Goal: Task Accomplishment & Management: Complete application form

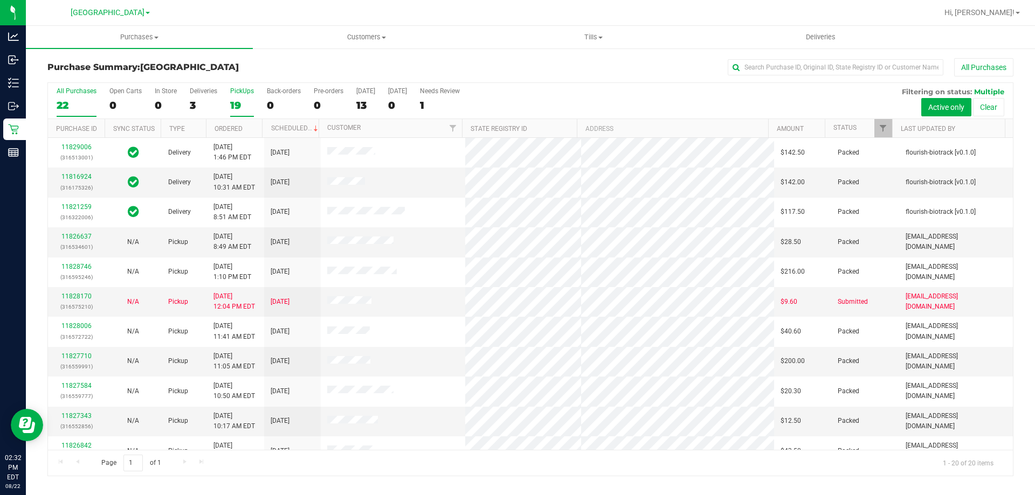
click at [232, 98] on label "PickUps 19" at bounding box center [242, 102] width 24 height 30
click at [0, 0] on input "PickUps 19" at bounding box center [0, 0] width 0 height 0
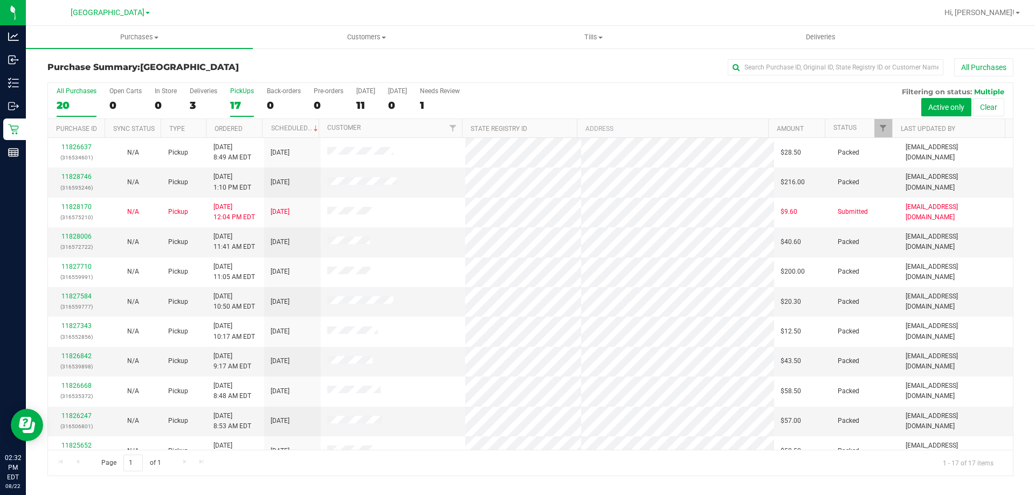
click at [95, 96] on label "All Purchases 20" at bounding box center [77, 102] width 40 height 30
click at [0, 0] on input "All Purchases 20" at bounding box center [0, 0] width 0 height 0
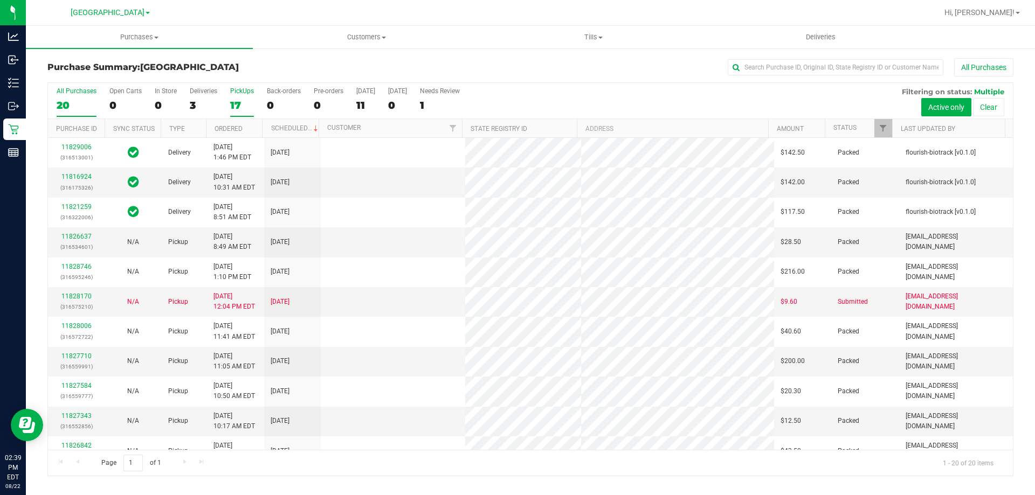
click at [237, 101] on div "17" at bounding box center [242, 105] width 24 height 12
click at [0, 0] on input "PickUps 17" at bounding box center [0, 0] width 0 height 0
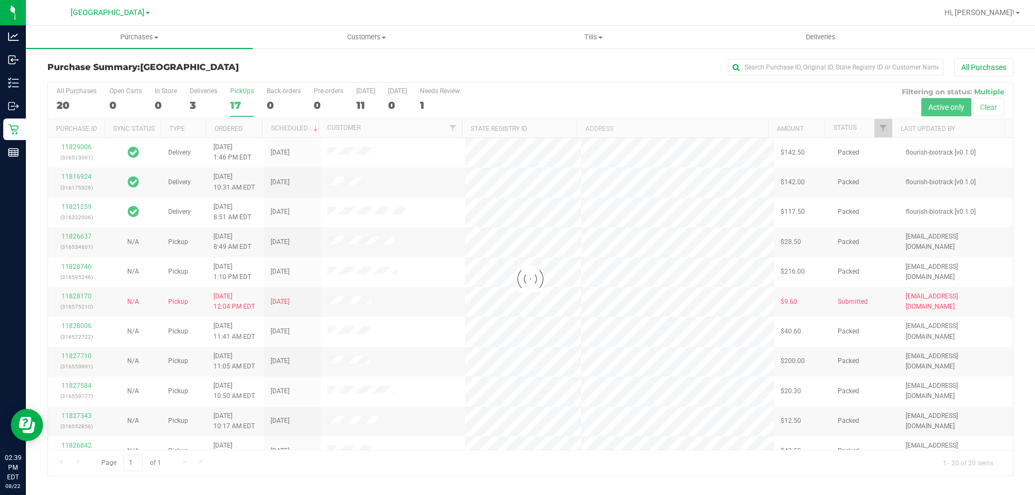
click at [237, 101] on div at bounding box center [530, 279] width 965 height 393
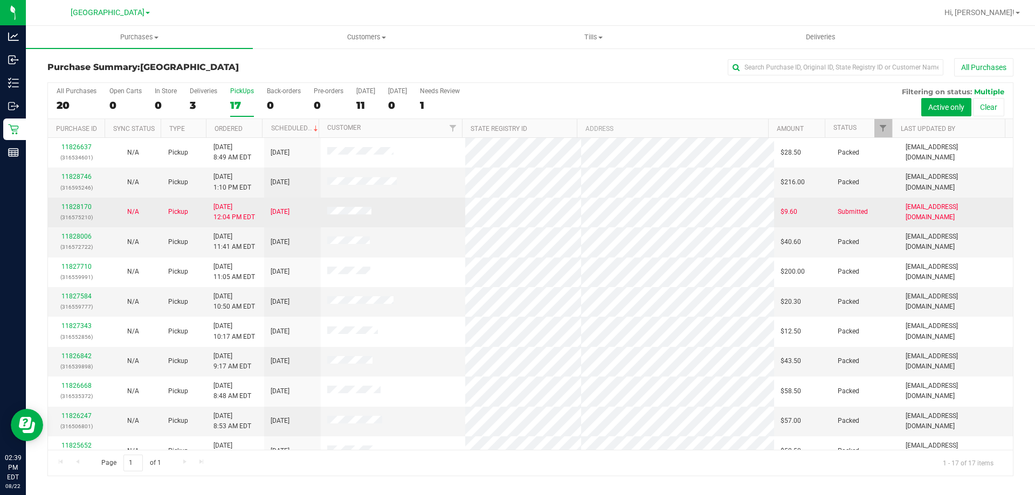
click at [74, 211] on div "11828170 (316575210)" at bounding box center [76, 212] width 44 height 20
click at [78, 205] on link "11828170" at bounding box center [76, 207] width 30 height 8
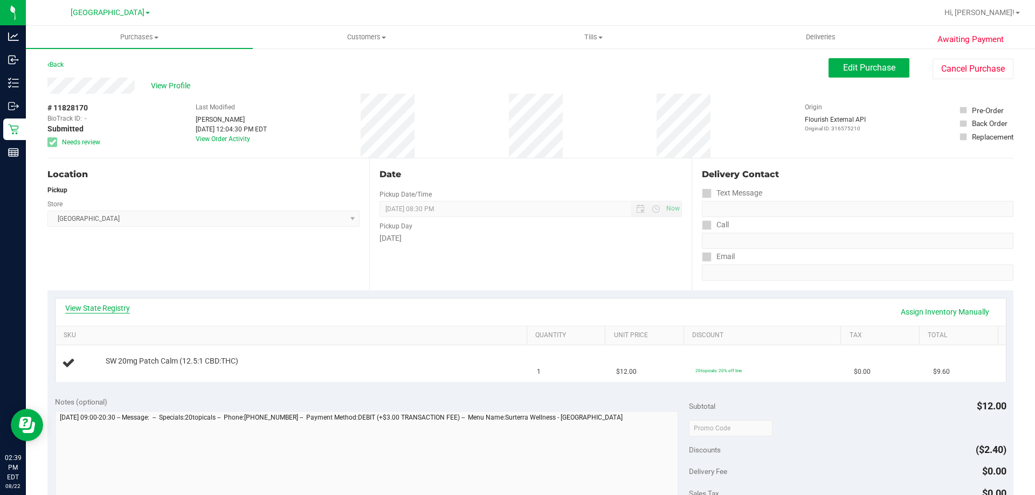
click at [79, 309] on link "View State Registry" at bounding box center [97, 308] width 65 height 11
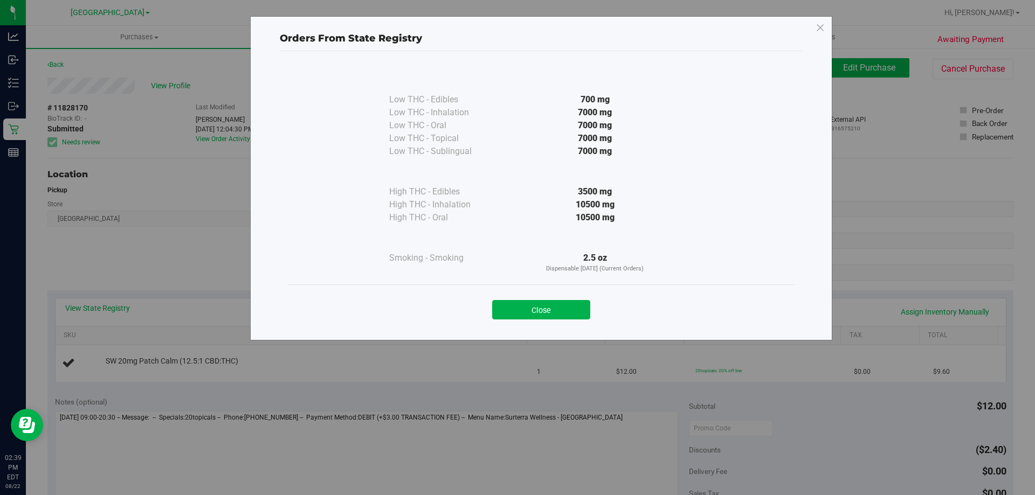
click at [540, 305] on button "Close" at bounding box center [541, 309] width 98 height 19
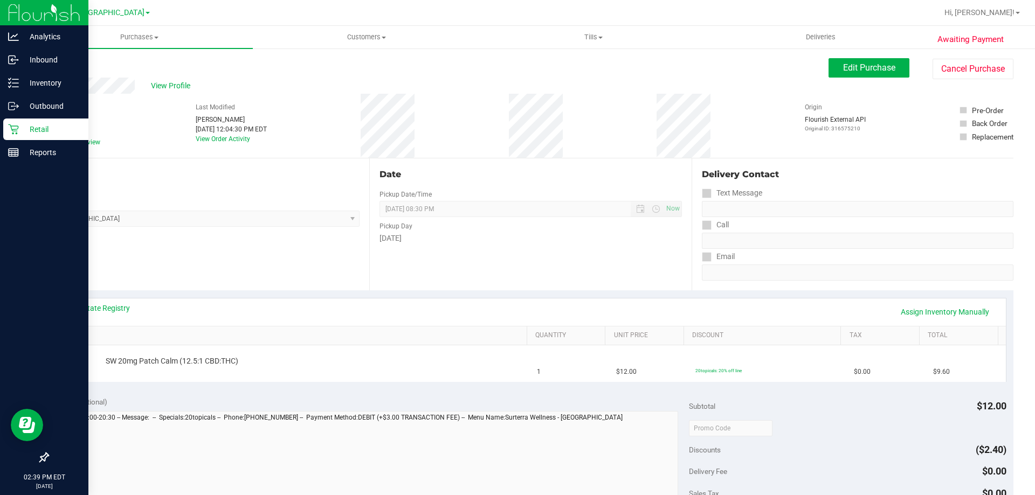
click at [15, 134] on icon at bounding box center [13, 129] width 11 height 11
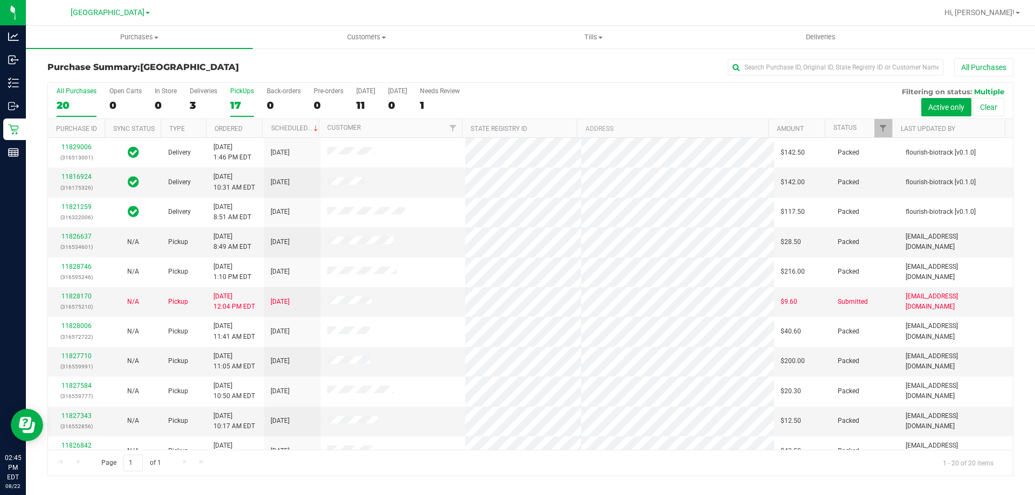
click at [242, 102] on div "17" at bounding box center [242, 105] width 24 height 12
click at [0, 0] on input "PickUps 17" at bounding box center [0, 0] width 0 height 0
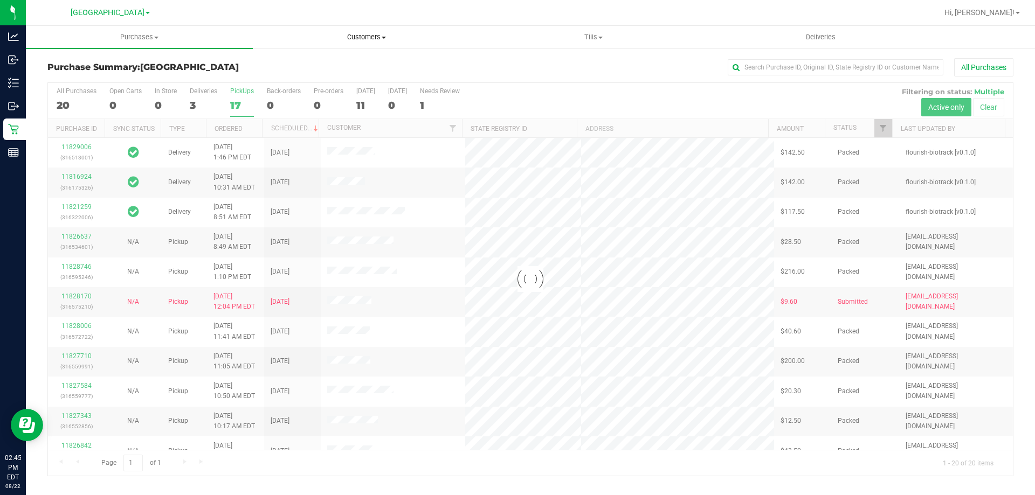
click at [372, 40] on span "Customers" at bounding box center [366, 37] width 226 height 10
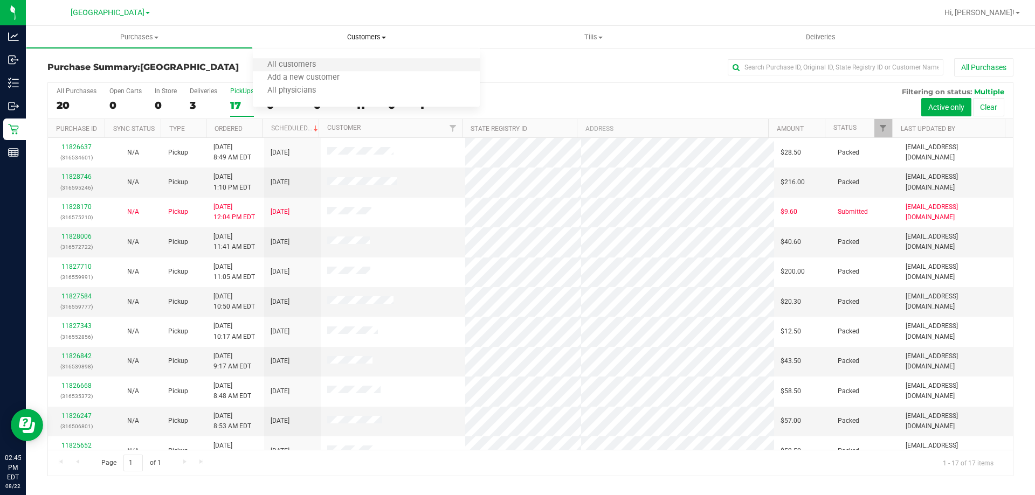
click at [352, 67] on li "All customers" at bounding box center [366, 65] width 227 height 13
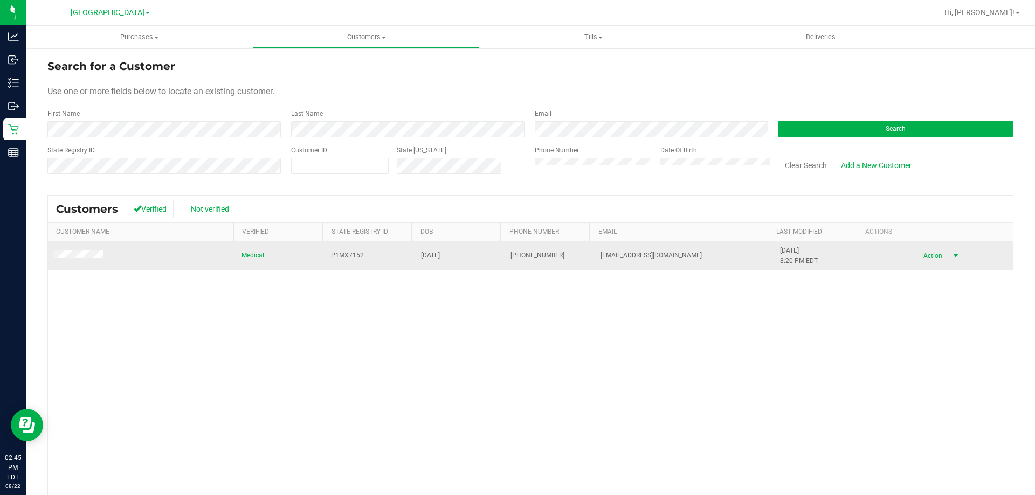
click at [923, 261] on span "Action" at bounding box center [931, 255] width 35 height 15
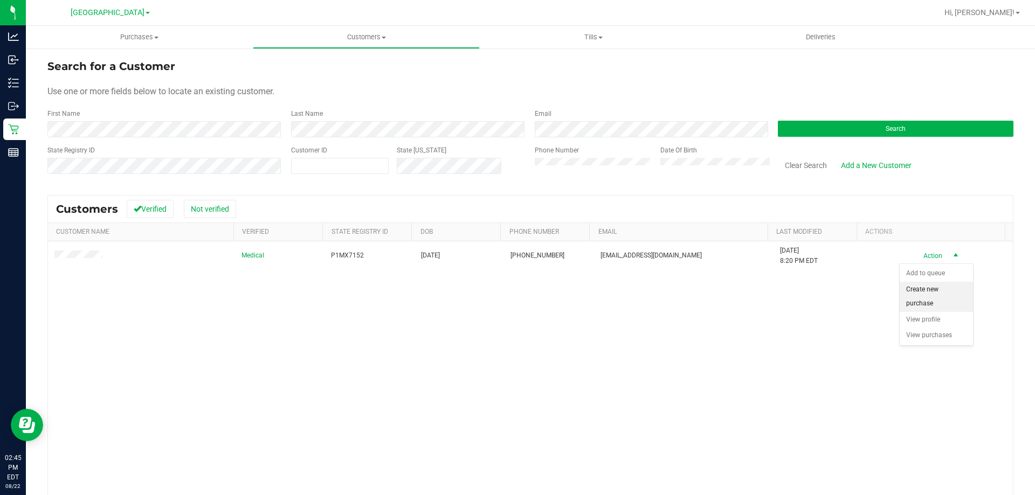
click at [927, 299] on li "Create new purchase" at bounding box center [936, 297] width 73 height 30
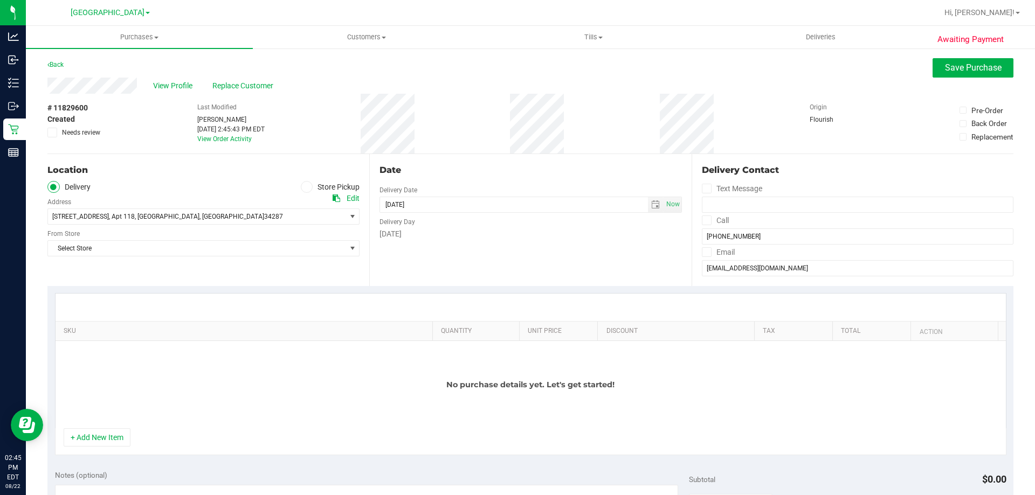
click at [301, 181] on label "Store Pickup" at bounding box center [330, 187] width 59 height 12
click at [0, 0] on input "Store Pickup" at bounding box center [0, 0] width 0 height 0
click at [264, 215] on span "Select Store" at bounding box center [197, 216] width 298 height 15
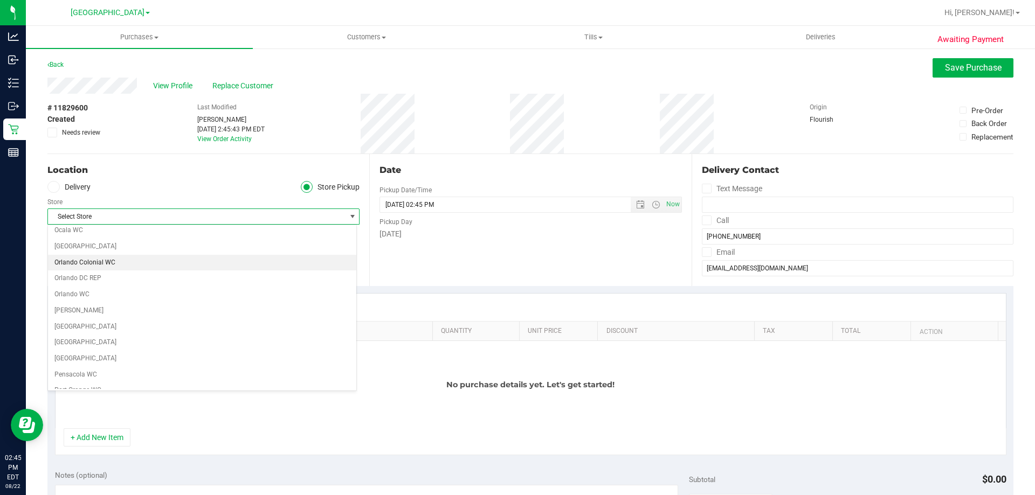
scroll to position [431, 0]
click at [112, 272] on li "[GEOGRAPHIC_DATA]" at bounding box center [202, 269] width 308 height 16
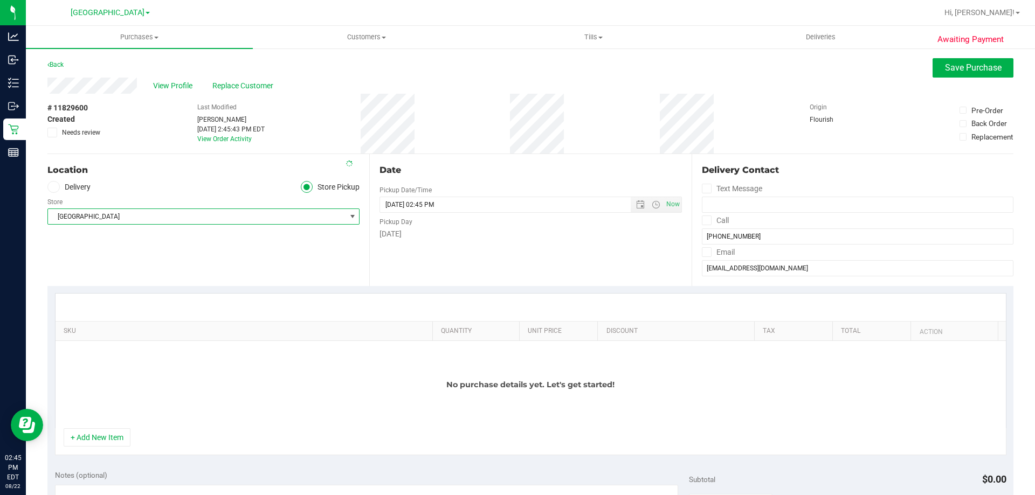
click at [163, 264] on div "Location Delivery Store Pickup Store [GEOGRAPHIC_DATA] Select Store [PERSON_NAM…" at bounding box center [208, 220] width 322 height 132
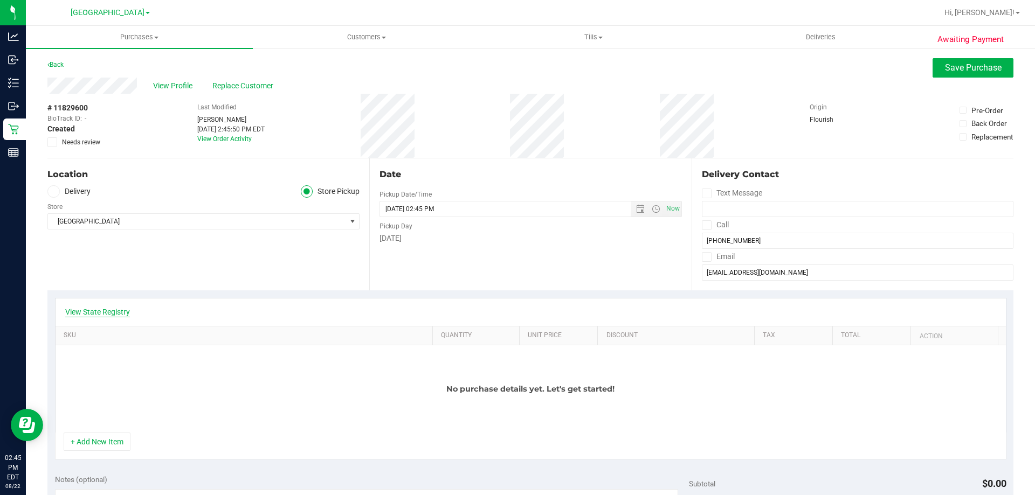
click at [106, 313] on link "View State Registry" at bounding box center [97, 312] width 65 height 11
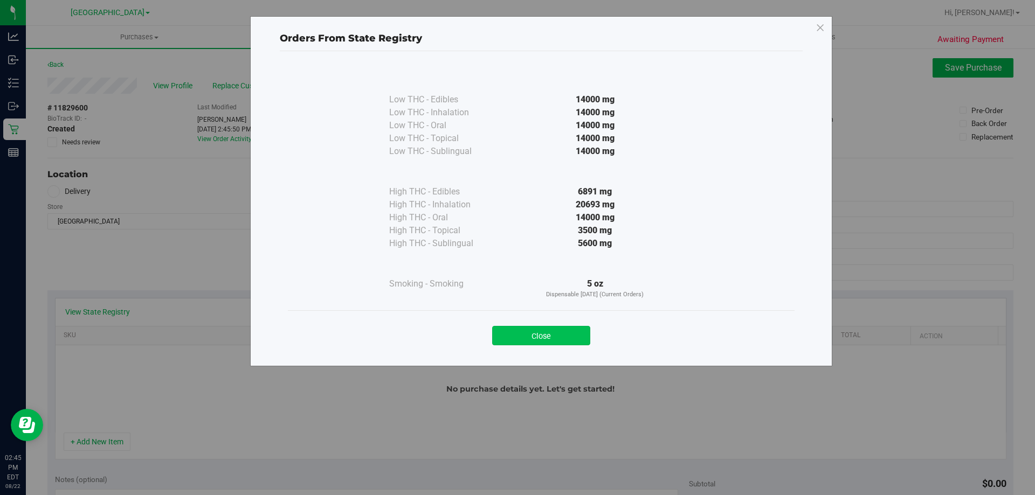
click at [521, 329] on button "Close" at bounding box center [541, 335] width 98 height 19
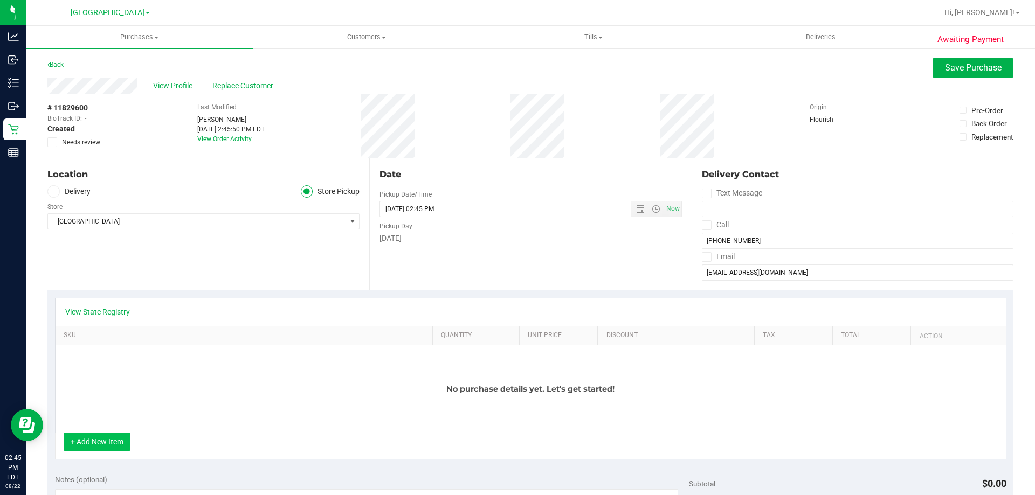
click at [96, 434] on button "+ Add New Item" at bounding box center [97, 442] width 67 height 18
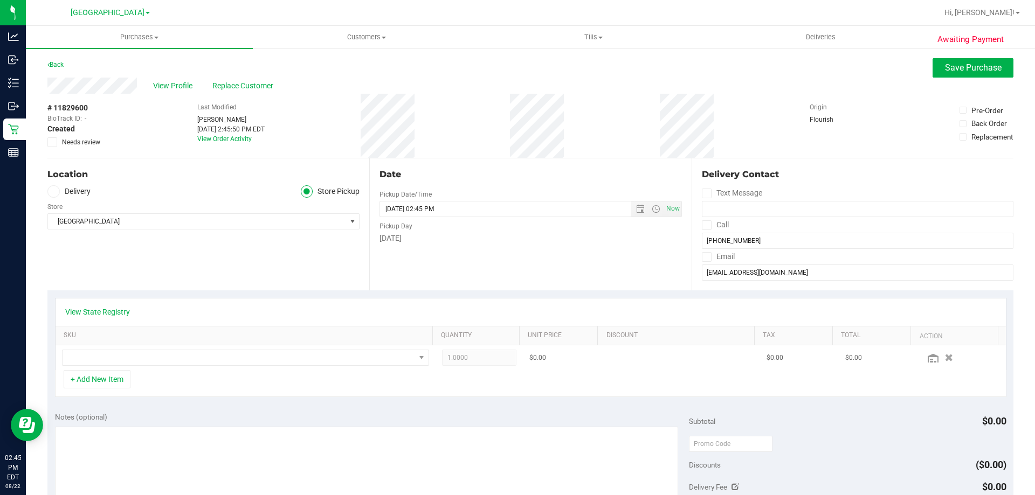
click at [185, 349] on td at bounding box center [246, 357] width 380 height 25
click at [188, 355] on span "NO DATA FOUND" at bounding box center [239, 357] width 352 height 15
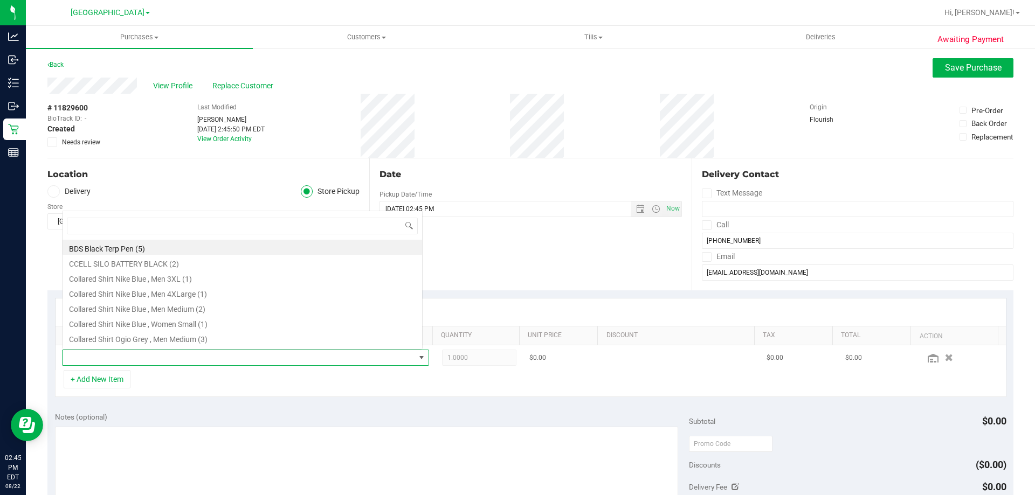
scroll to position [16, 357]
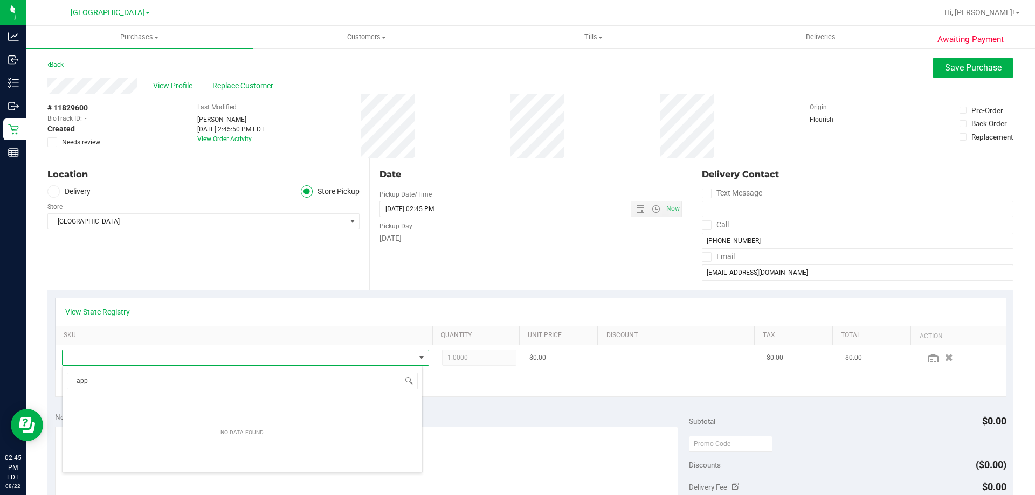
type input "appl"
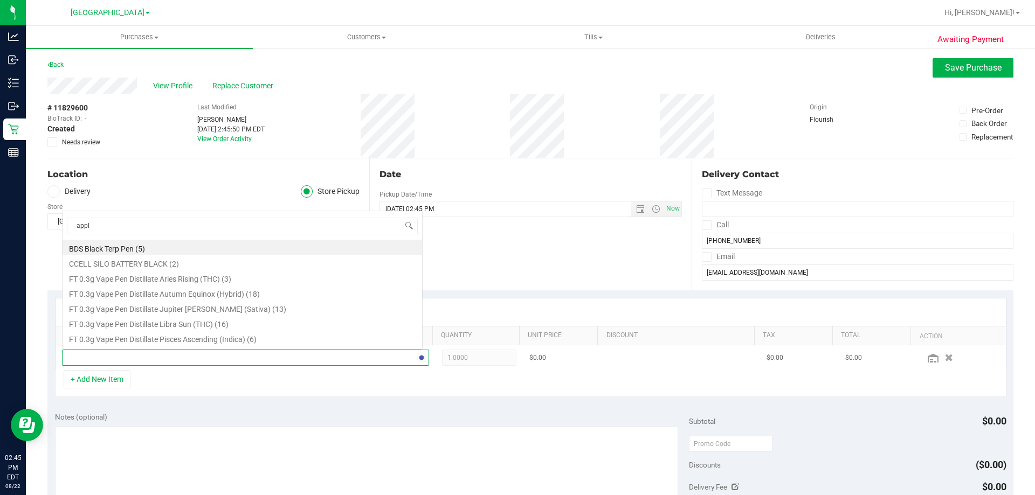
scroll to position [0, 0]
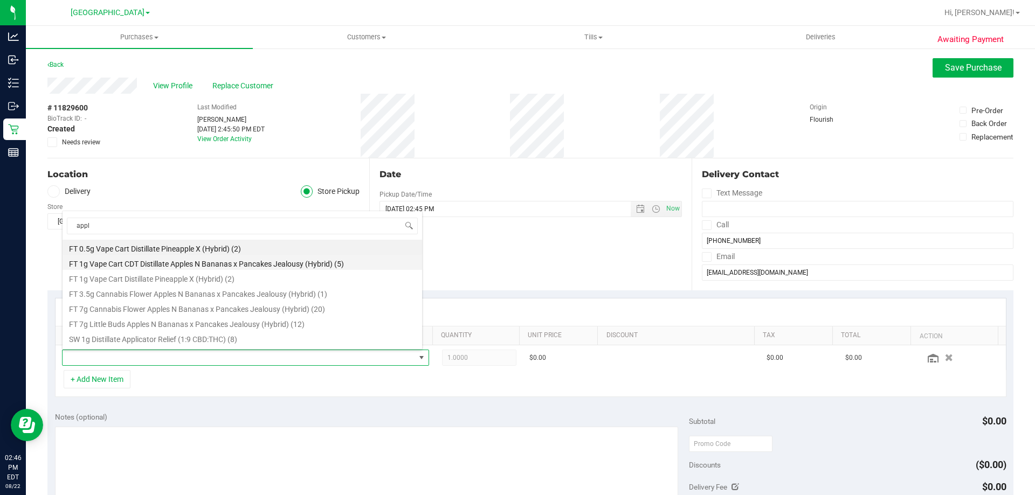
click at [227, 268] on li "FT 1g Vape Cart CDT Distillate Apples N Bananas x Pancakes Jealousy (Hybrid) (5)" at bounding box center [243, 262] width 360 height 15
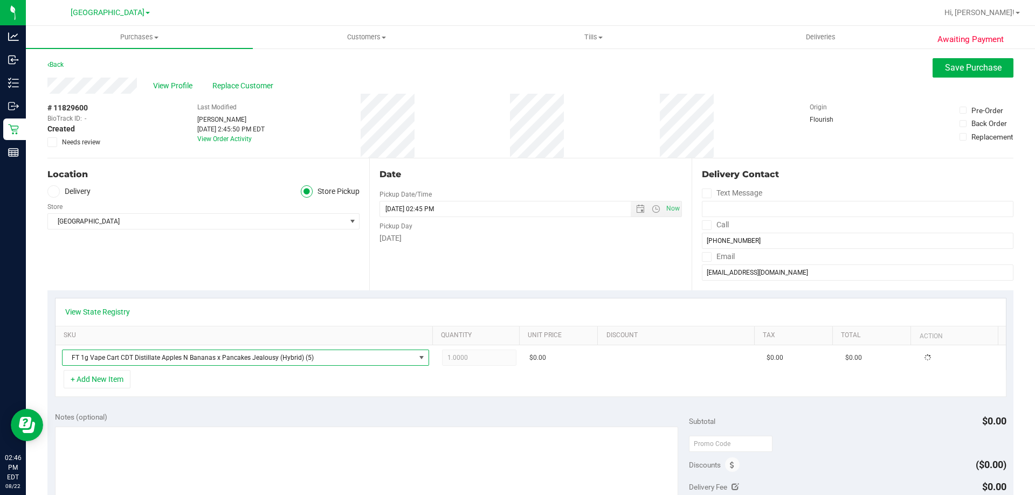
click at [227, 267] on div "Location Delivery Store Pickup Store [GEOGRAPHIC_DATA] Select Store [PERSON_NAM…" at bounding box center [208, 224] width 322 height 132
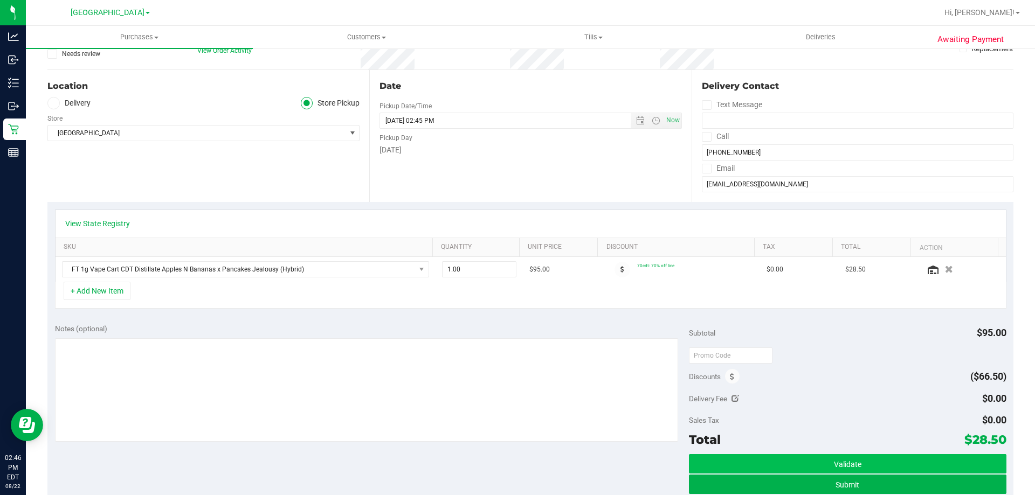
scroll to position [108, 0]
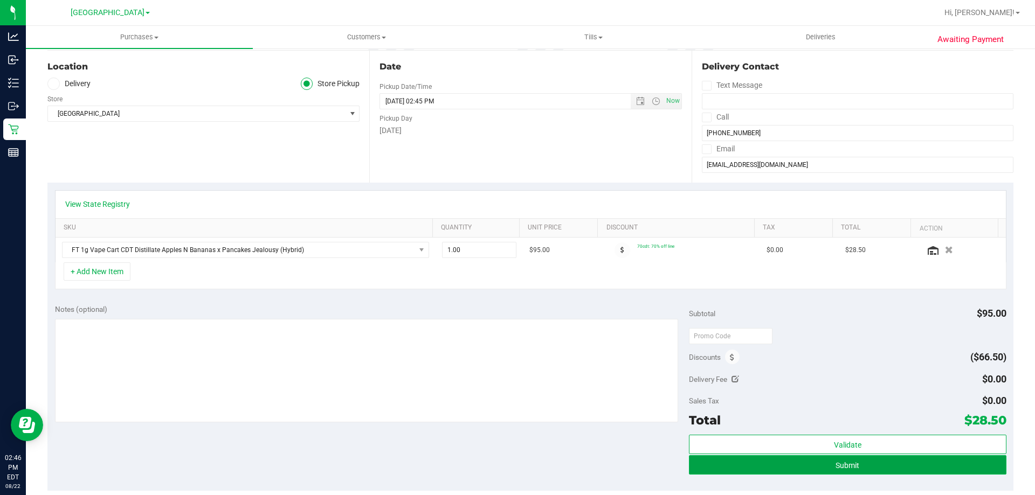
click at [699, 463] on button "Submit" at bounding box center [847, 464] width 317 height 19
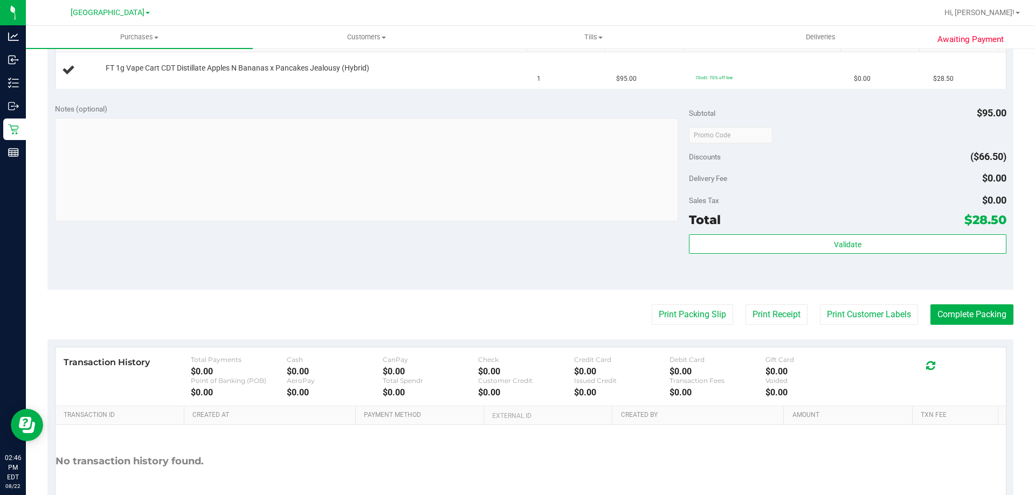
scroll to position [306, 0]
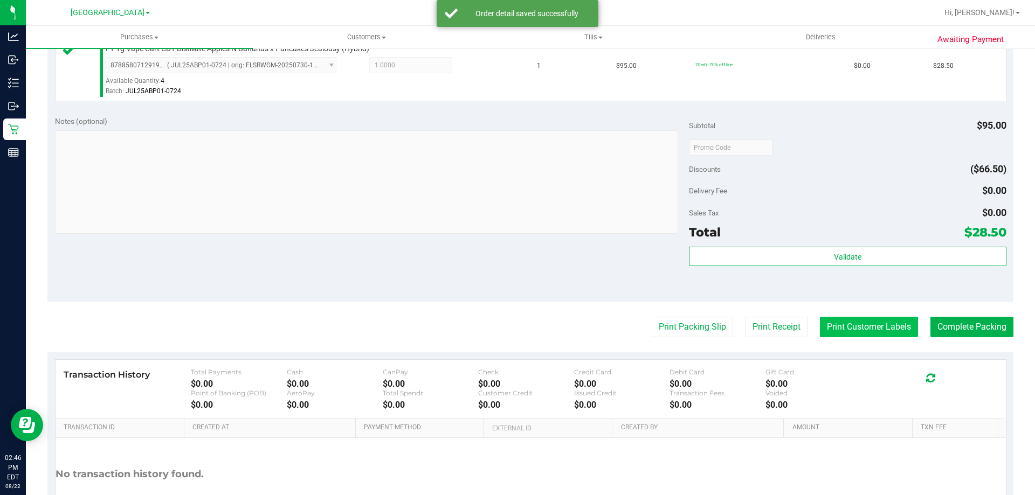
click at [865, 323] on button "Print Customer Labels" at bounding box center [869, 327] width 98 height 20
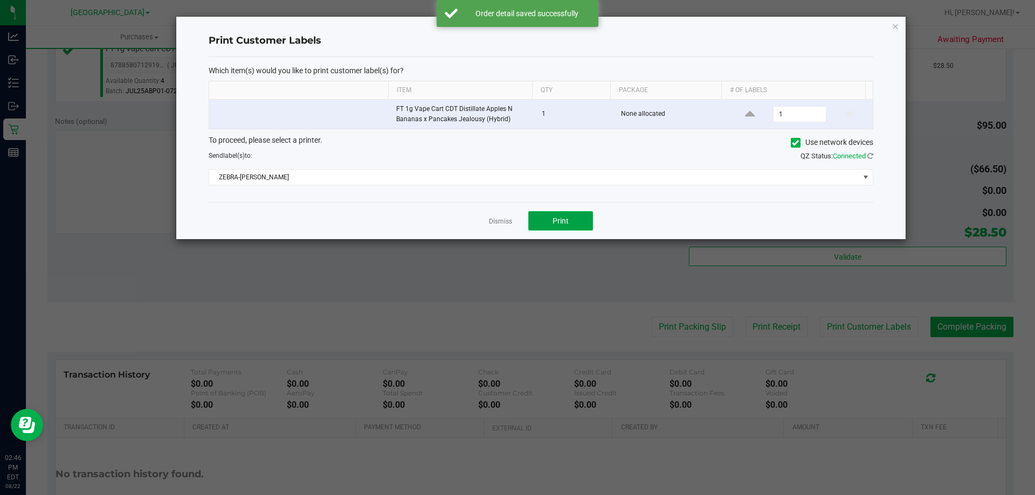
click at [557, 227] on button "Print" at bounding box center [560, 220] width 65 height 19
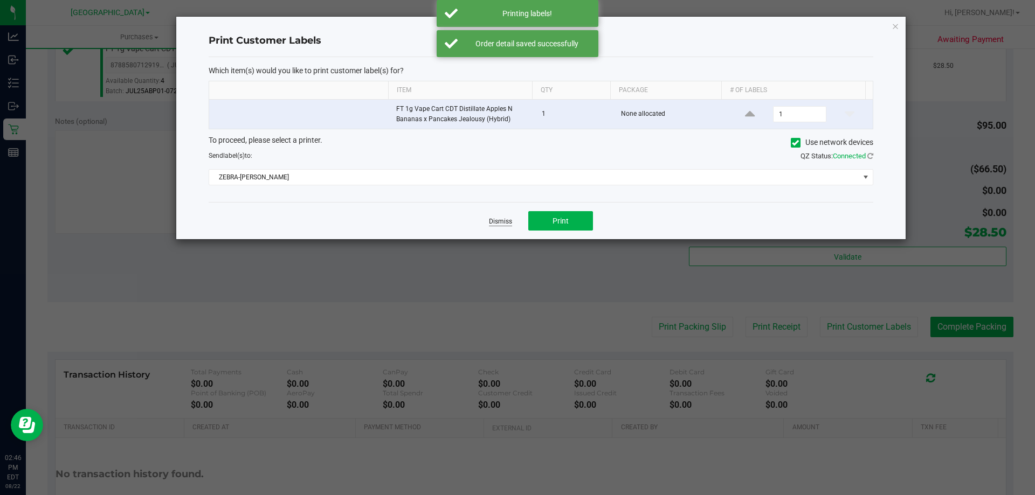
click at [492, 218] on link "Dismiss" at bounding box center [500, 221] width 23 height 9
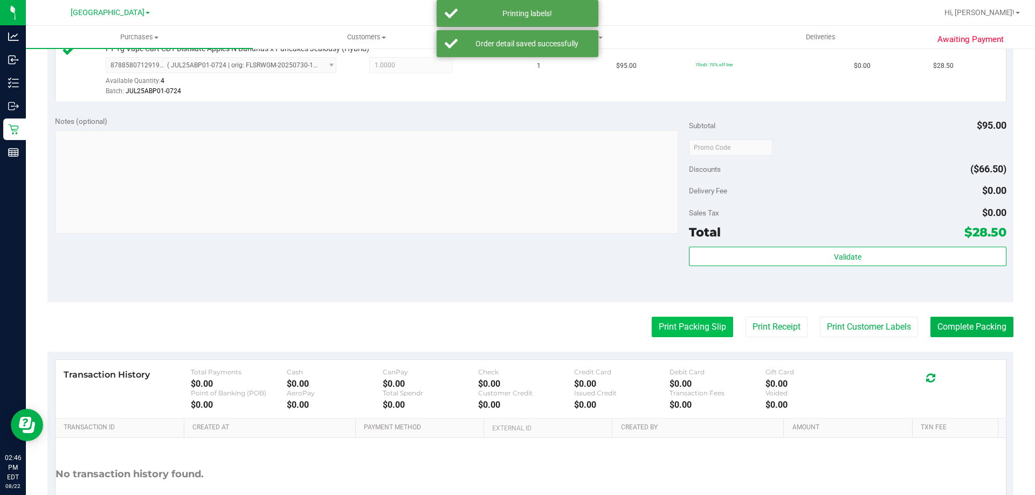
click at [680, 323] on button "Print Packing Slip" at bounding box center [692, 327] width 81 height 20
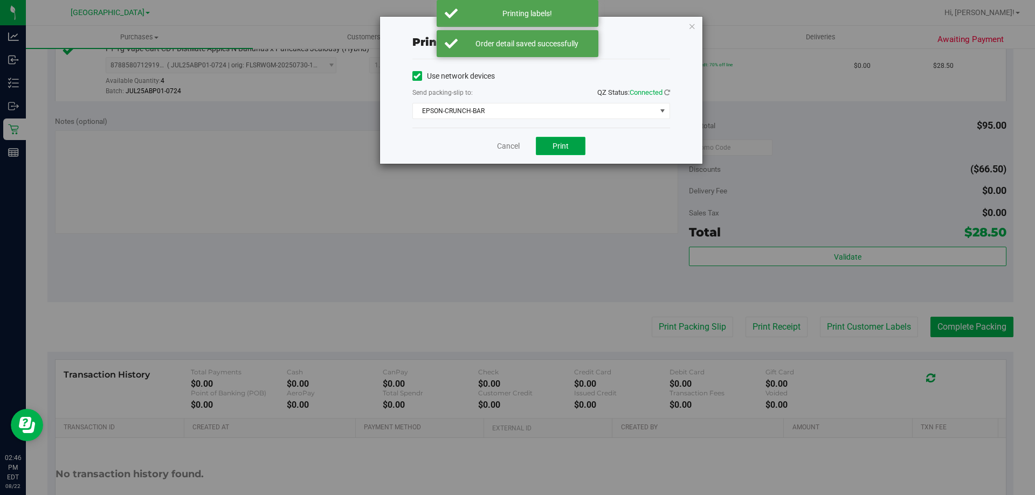
click at [557, 139] on button "Print" at bounding box center [561, 146] width 50 height 18
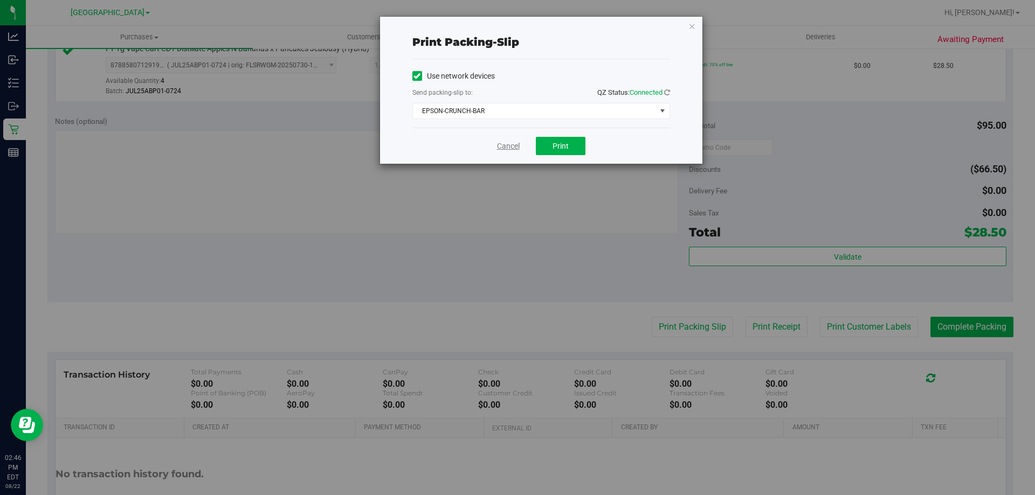
click at [498, 146] on link "Cancel" at bounding box center [508, 146] width 23 height 11
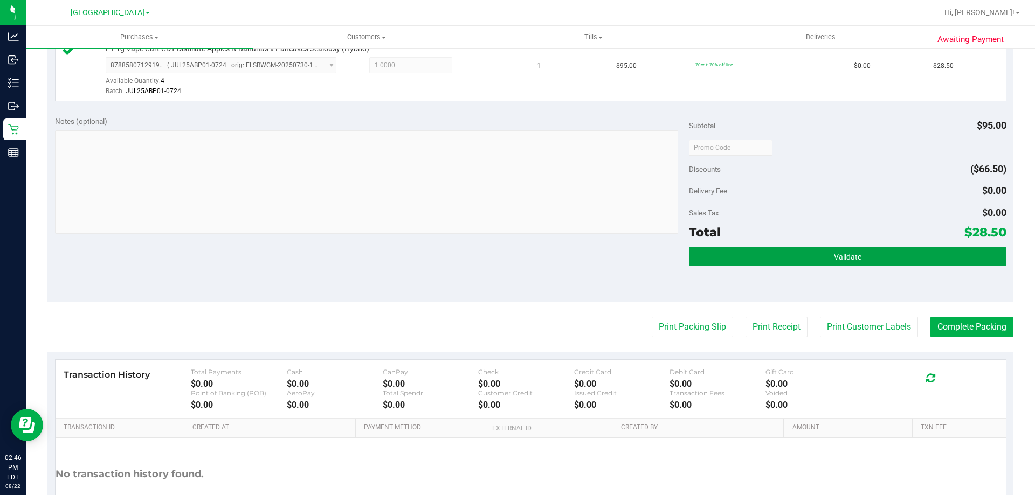
click at [789, 262] on button "Validate" at bounding box center [847, 256] width 317 height 19
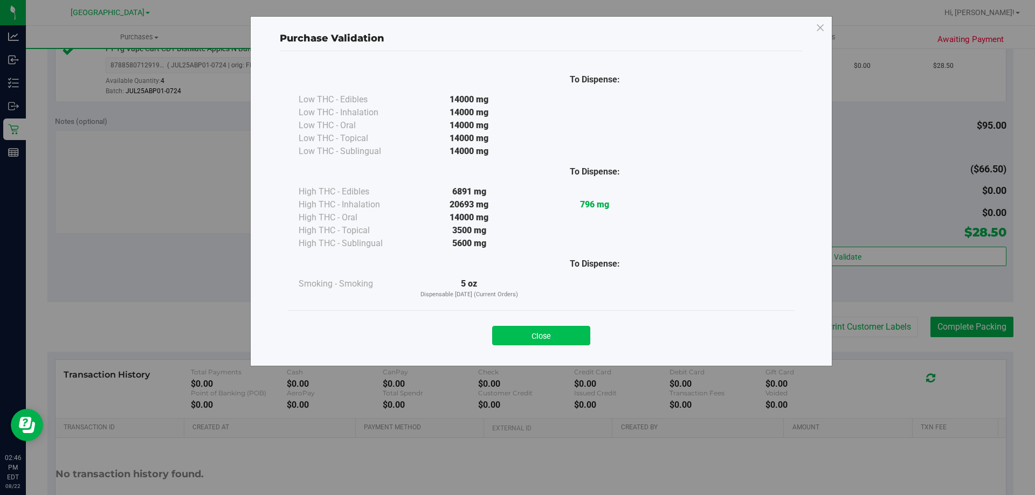
click at [544, 336] on button "Close" at bounding box center [541, 335] width 98 height 19
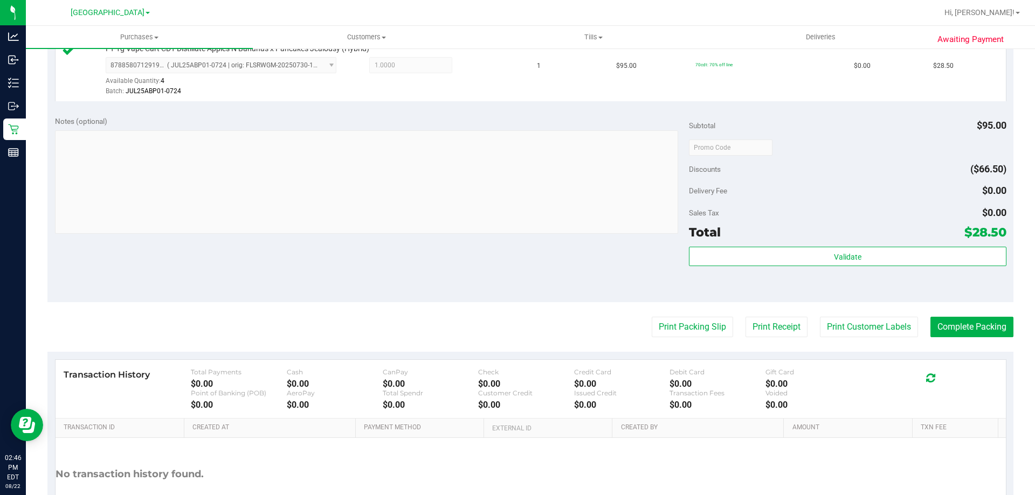
click at [993, 360] on div "Transaction History Total Payments $0.00 Cash $0.00 CanPay $0.00 Check $0.00 Cr…" at bounding box center [531, 389] width 950 height 59
click at [965, 332] on button "Complete Packing" at bounding box center [971, 327] width 83 height 20
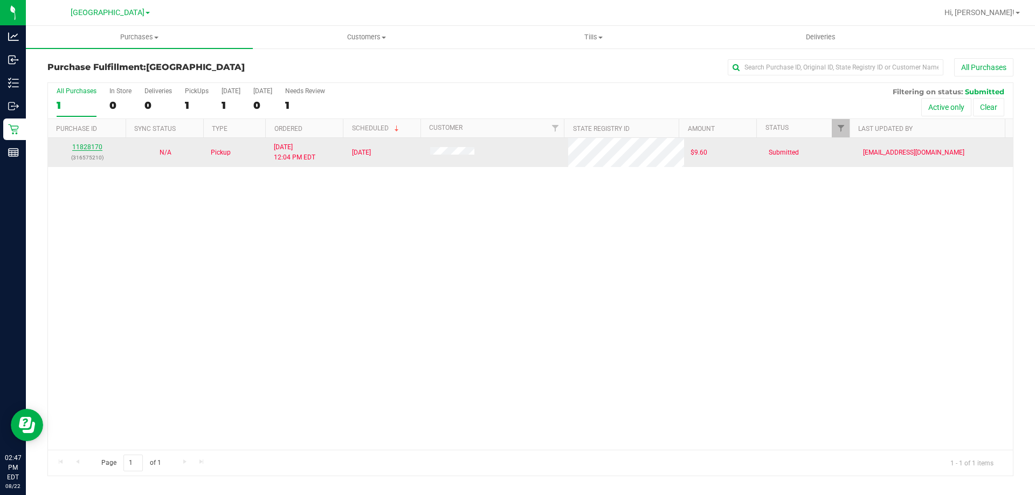
click at [91, 148] on link "11828170" at bounding box center [87, 147] width 30 height 8
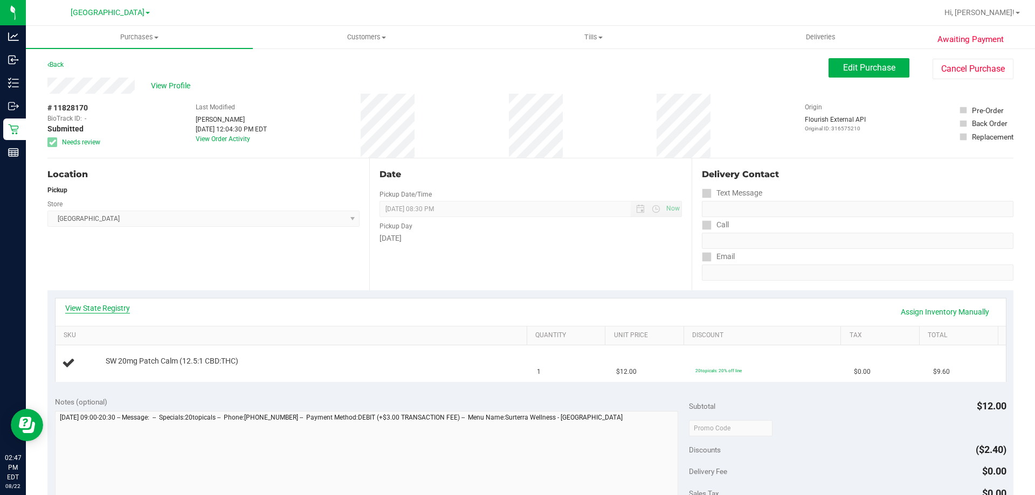
click at [101, 306] on link "View State Registry" at bounding box center [97, 308] width 65 height 11
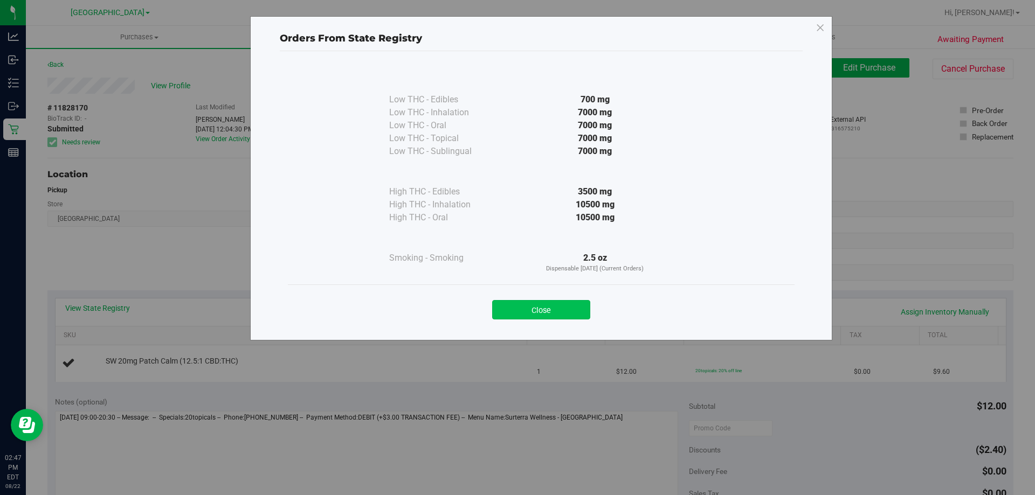
click at [531, 302] on button "Close" at bounding box center [541, 309] width 98 height 19
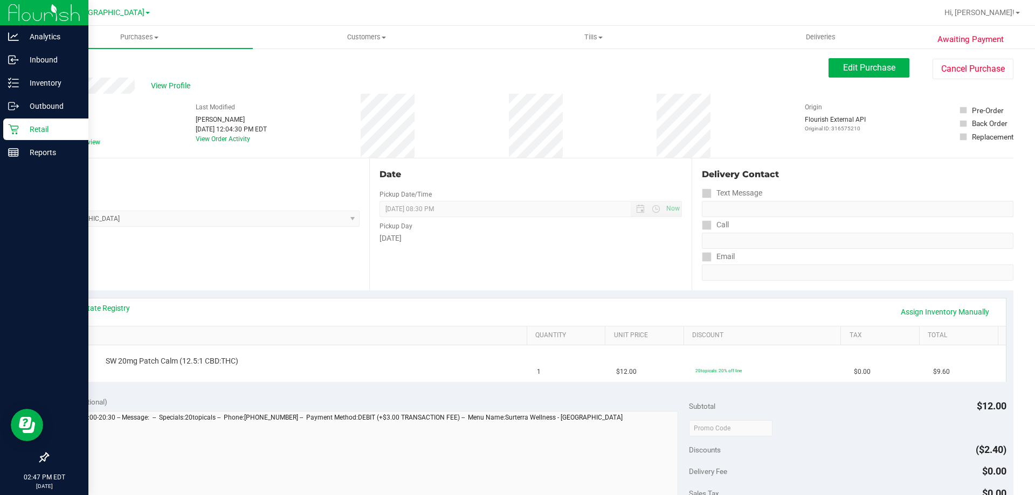
drag, startPoint x: 46, startPoint y: 132, endPoint x: 63, endPoint y: 1, distance: 131.5
click at [46, 131] on p "Retail" at bounding box center [51, 129] width 65 height 13
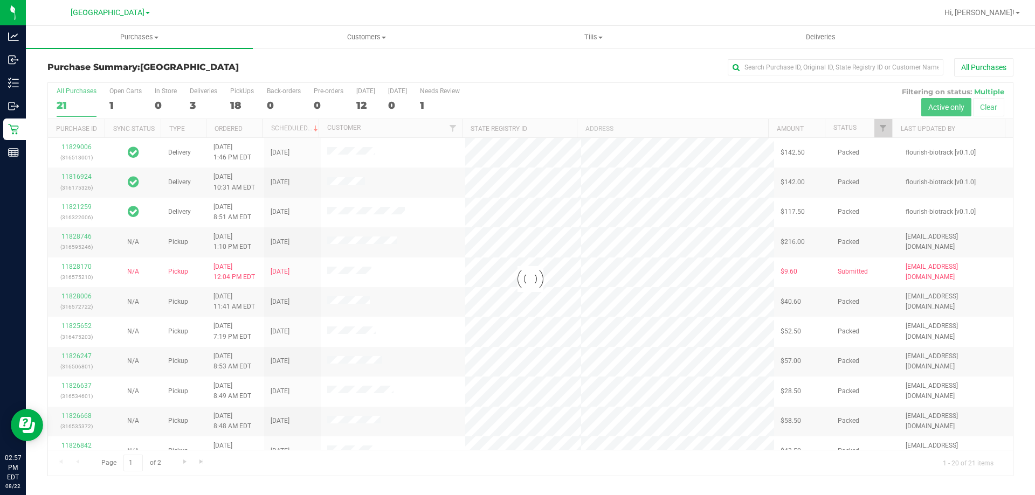
click at [241, 99] on div at bounding box center [530, 279] width 965 height 393
click at [237, 105] on div "18" at bounding box center [242, 105] width 24 height 12
click at [0, 0] on input "PickUps 18" at bounding box center [0, 0] width 0 height 0
click at [237, 105] on div at bounding box center [530, 279] width 965 height 393
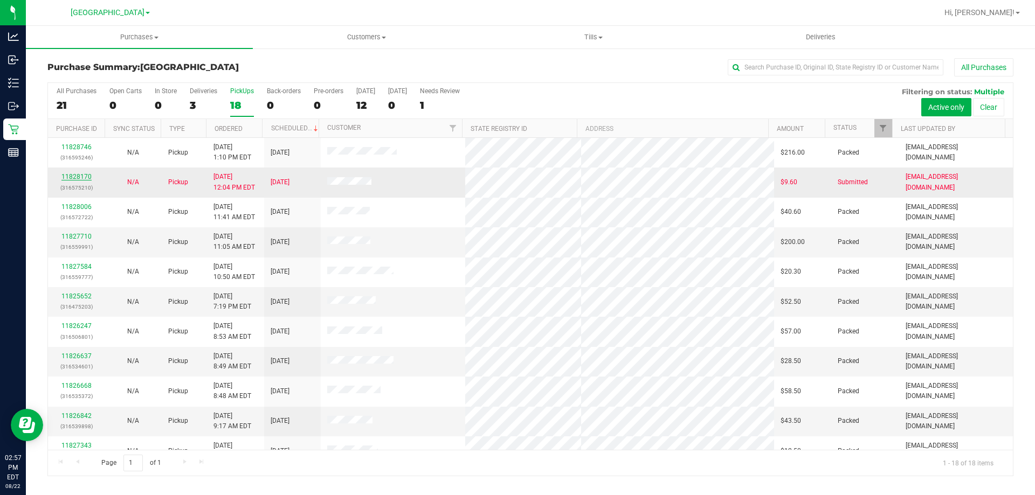
click at [83, 177] on link "11828170" at bounding box center [76, 177] width 30 height 8
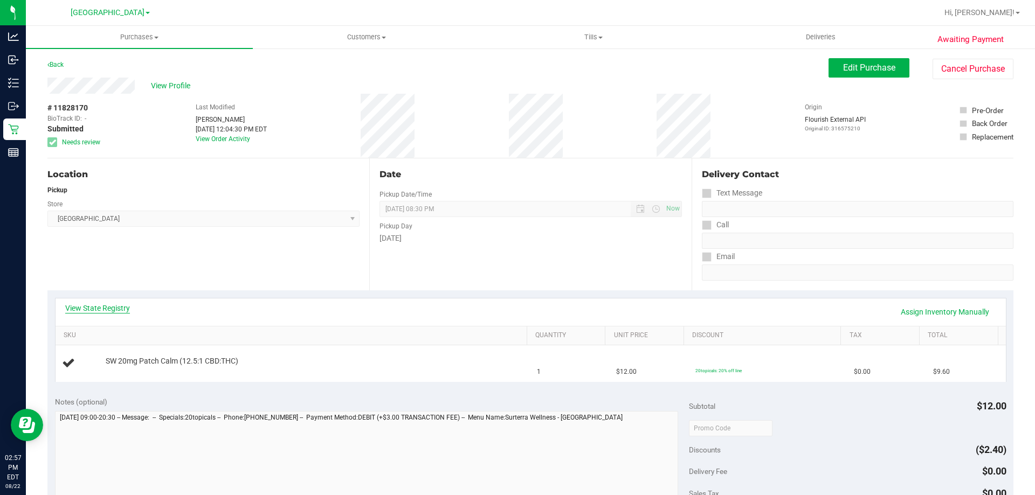
click at [113, 308] on link "View State Registry" at bounding box center [97, 308] width 65 height 11
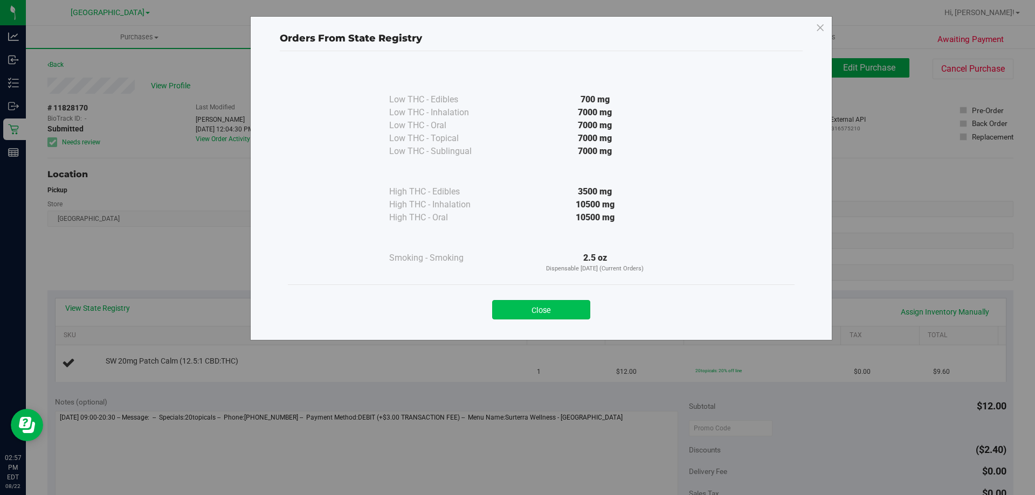
click at [551, 307] on button "Close" at bounding box center [541, 309] width 98 height 19
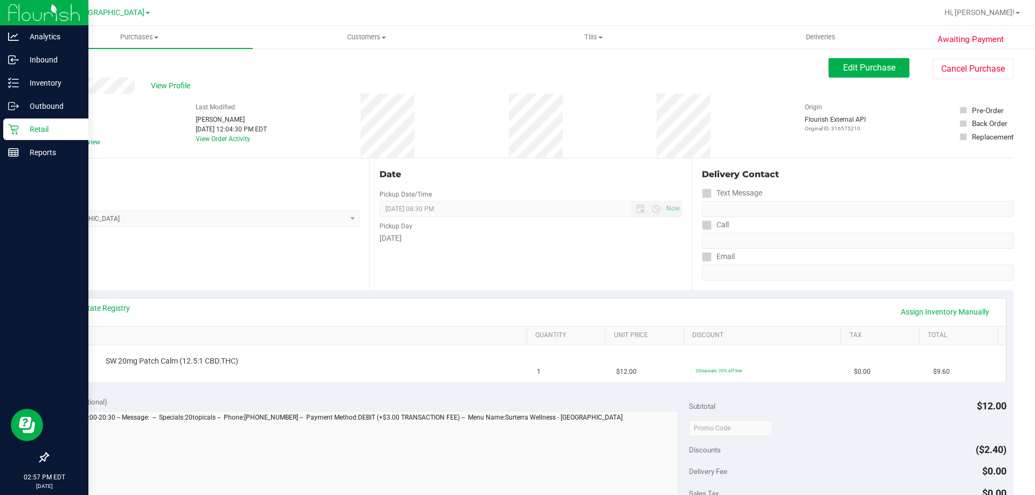
click at [21, 131] on p "Retail" at bounding box center [51, 129] width 65 height 13
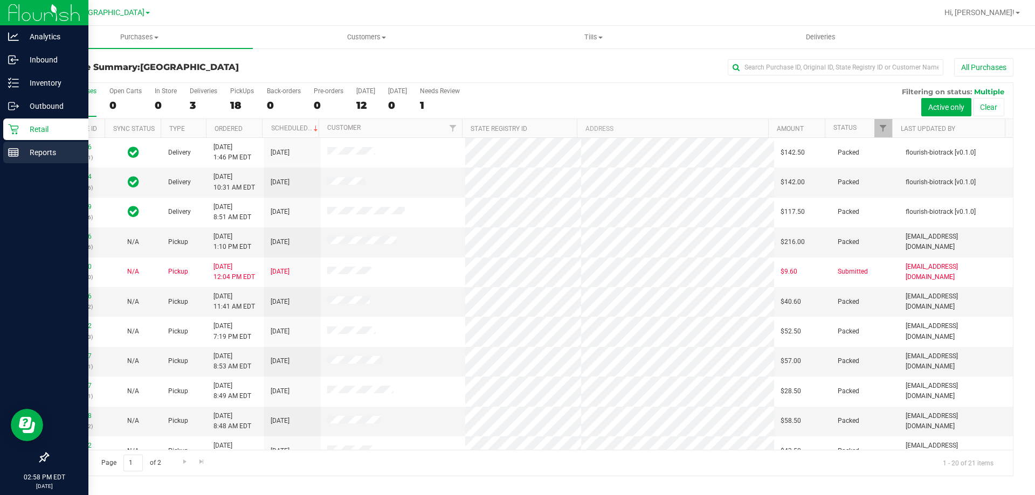
click at [11, 155] on line at bounding box center [14, 155] width 10 height 0
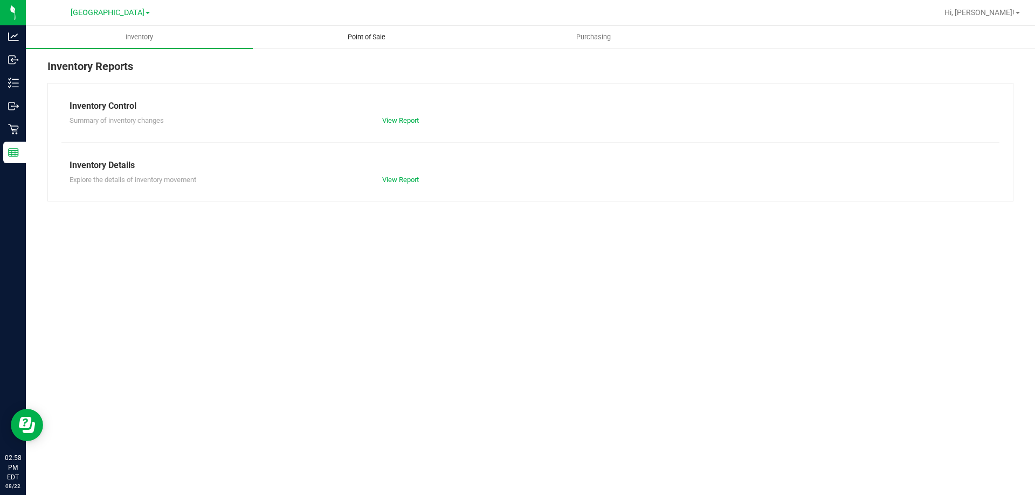
click at [374, 30] on uib-tab-heading "Point of Sale" at bounding box center [366, 37] width 226 height 22
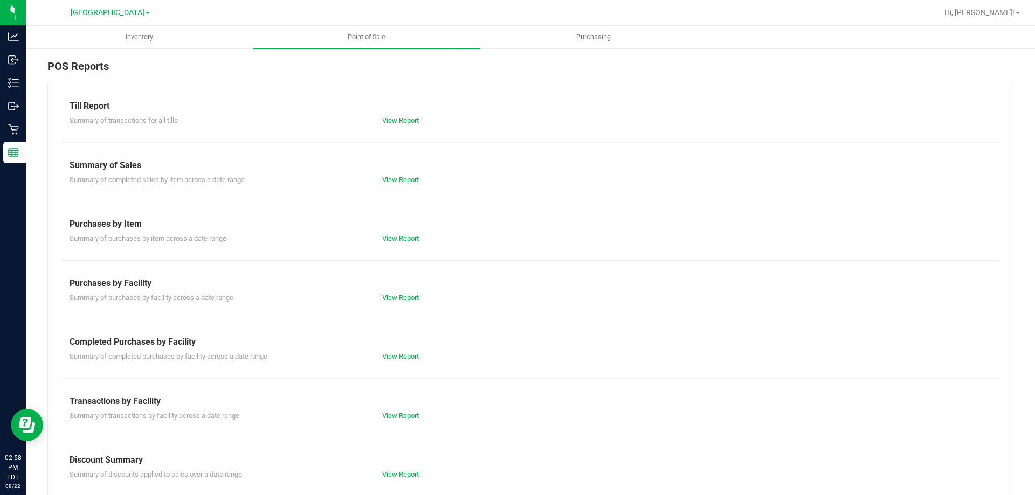
click at [402, 420] on div "View Report" at bounding box center [452, 416] width 156 height 11
click at [402, 414] on link "View Report" at bounding box center [400, 416] width 37 height 8
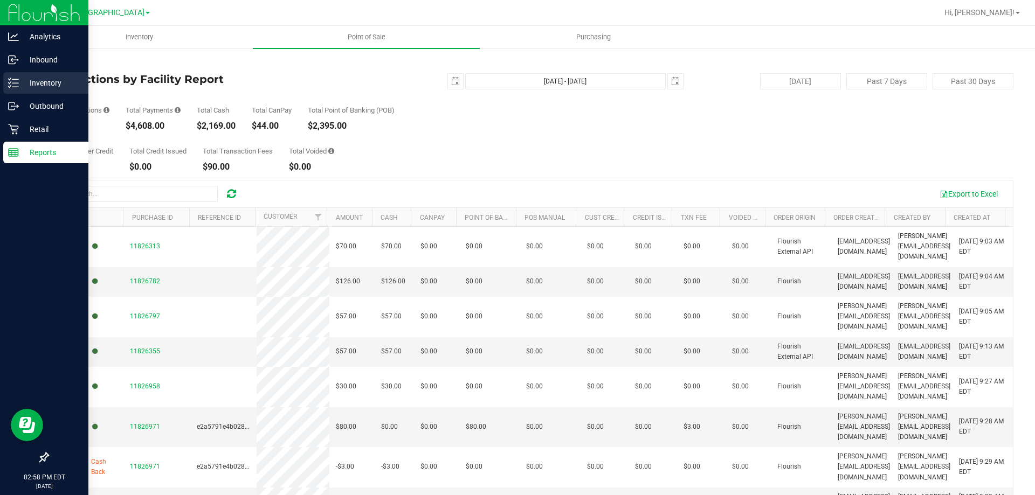
click at [38, 80] on p "Inventory" at bounding box center [51, 83] width 65 height 13
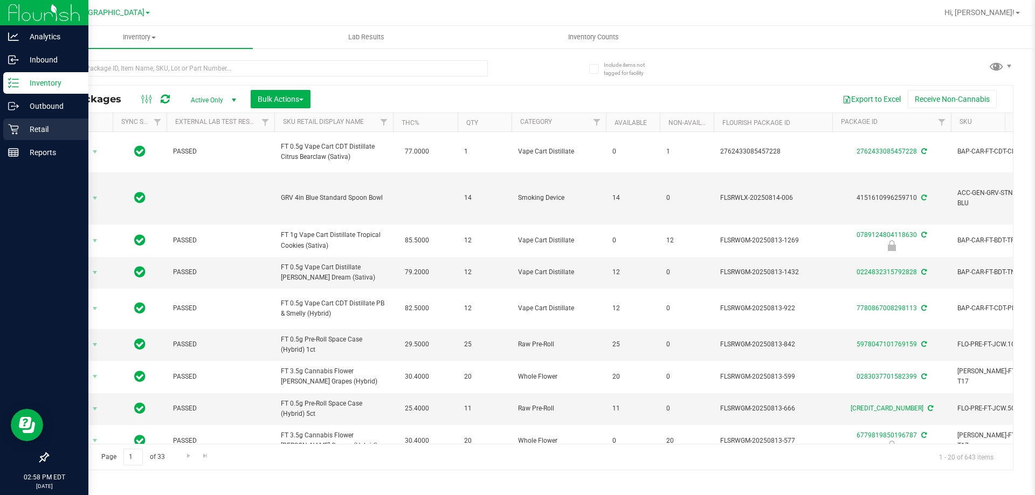
click at [20, 129] on p "Retail" at bounding box center [51, 129] width 65 height 13
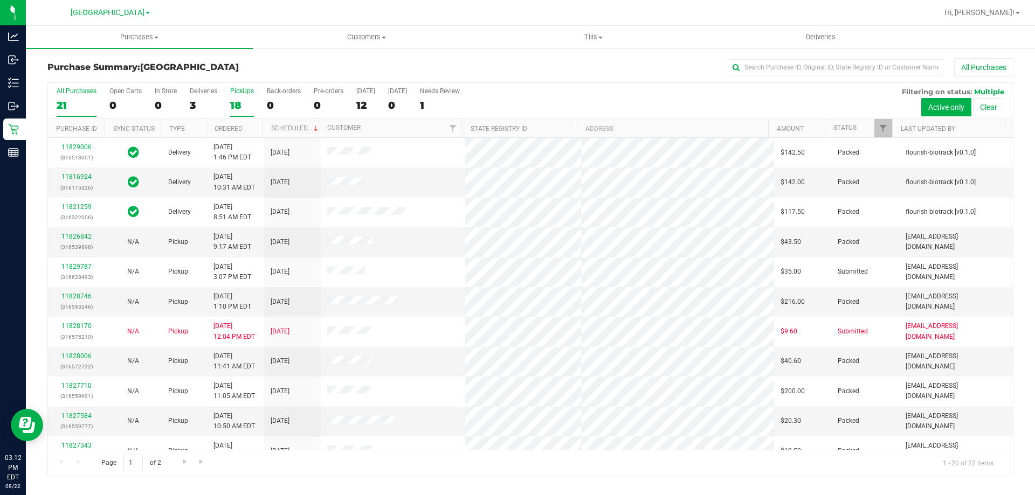
click at [249, 98] on label "PickUps 18" at bounding box center [242, 102] width 24 height 30
click at [0, 0] on input "PickUps 18" at bounding box center [0, 0] width 0 height 0
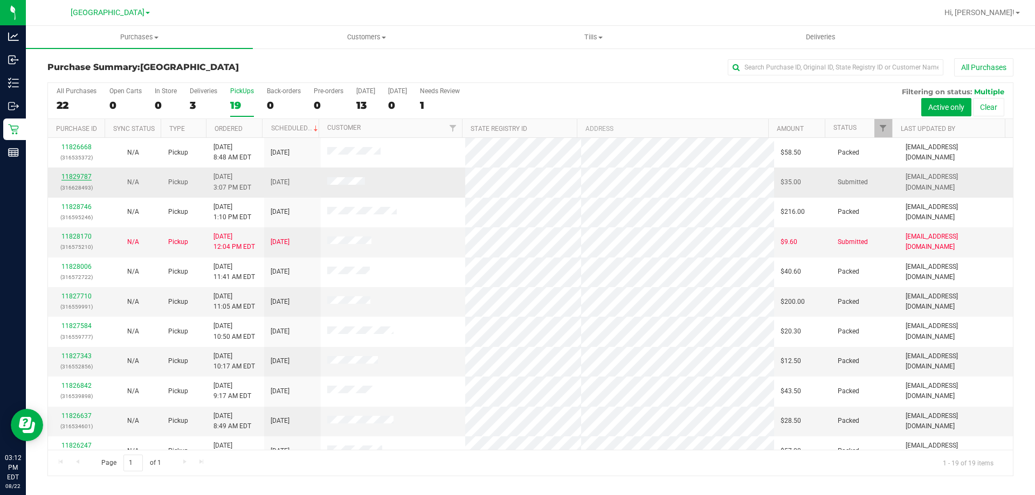
click at [74, 177] on link "11829787" at bounding box center [76, 177] width 30 height 8
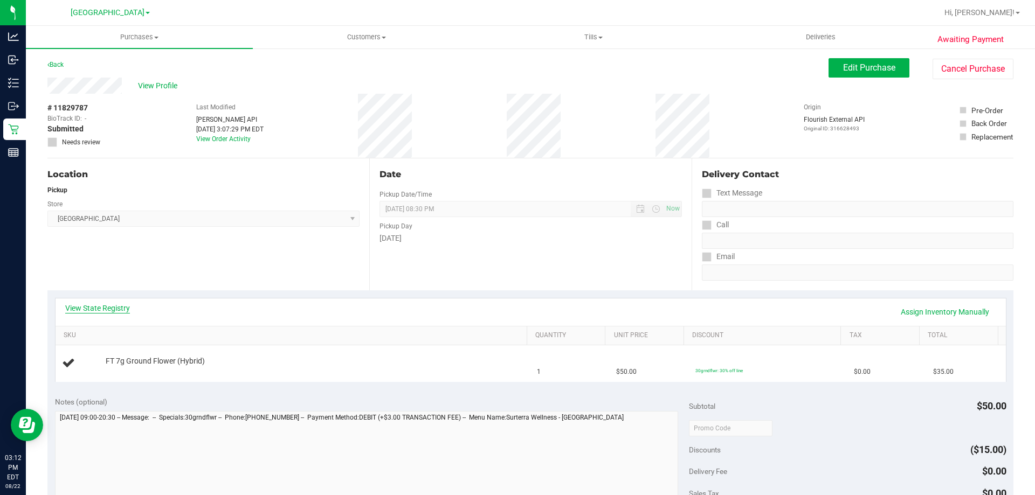
click at [105, 308] on link "View State Registry" at bounding box center [97, 308] width 65 height 11
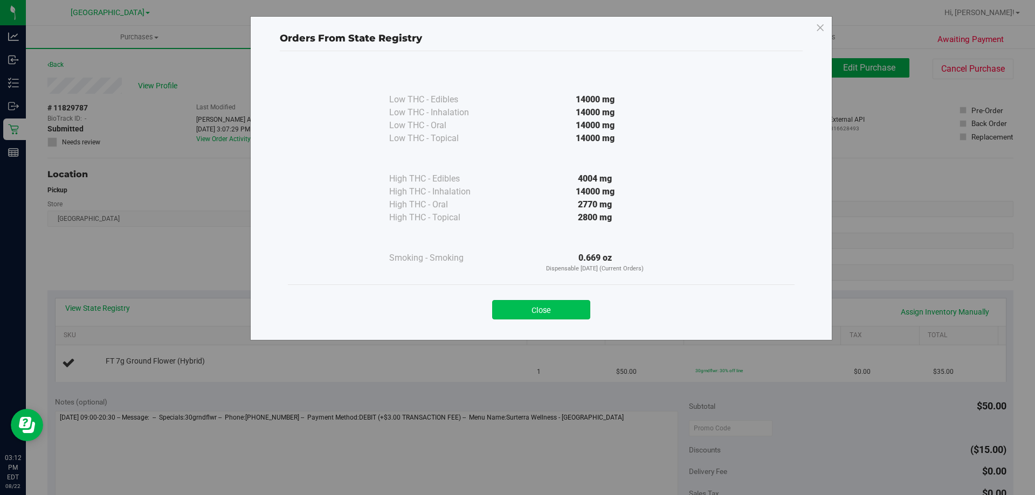
click at [522, 309] on button "Close" at bounding box center [541, 309] width 98 height 19
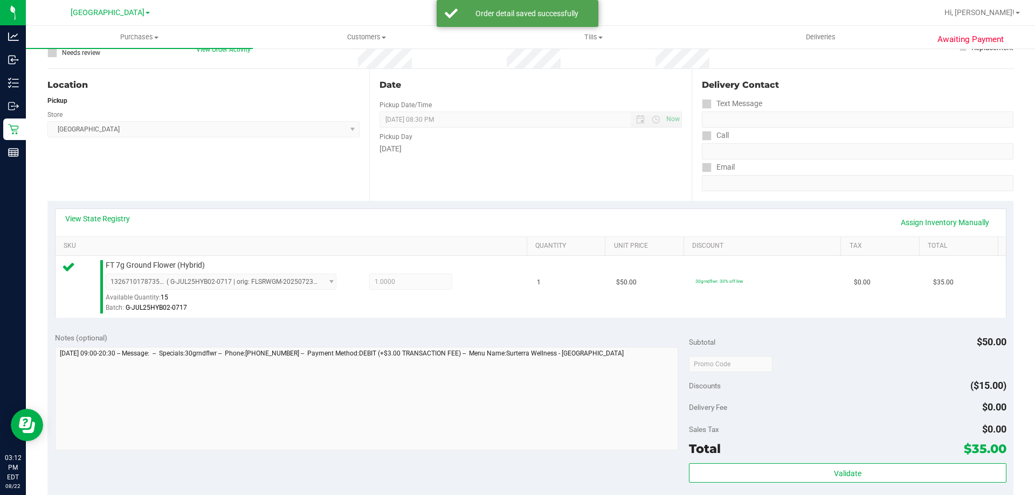
scroll to position [269, 0]
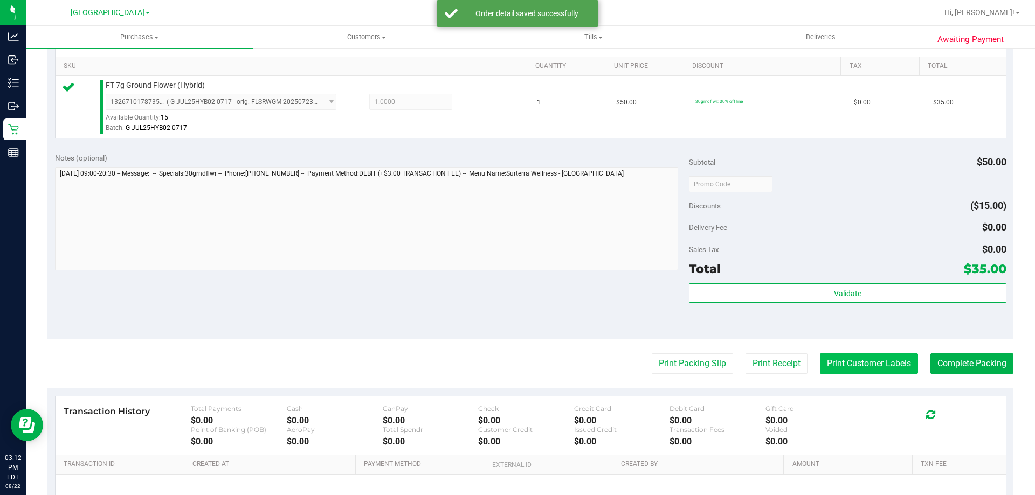
click at [869, 368] on button "Print Customer Labels" at bounding box center [869, 364] width 98 height 20
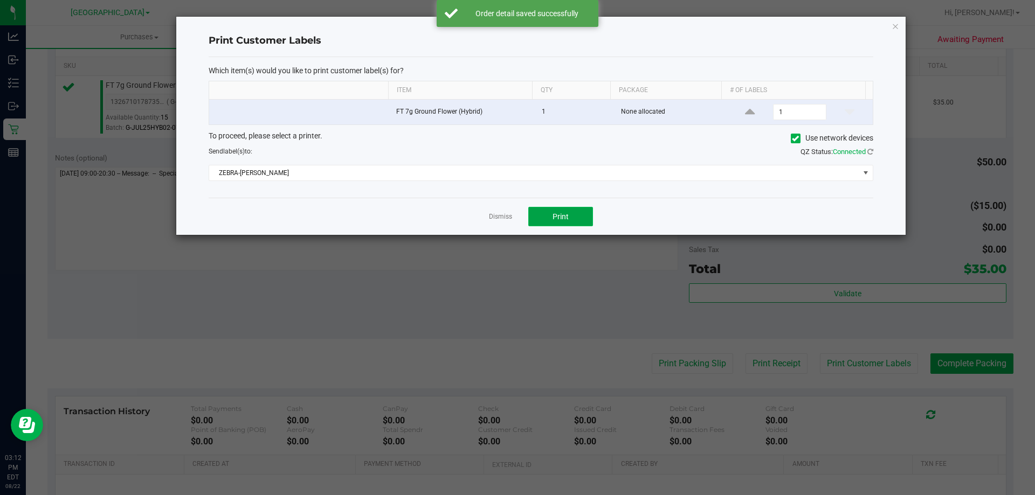
click at [570, 218] on button "Print" at bounding box center [560, 216] width 65 height 19
click at [498, 219] on div at bounding box center [540, 126] width 729 height 218
click at [679, 356] on ngb-modal-window "Print Customer Labels Which item(s) would you like to print customer label(s) f…" at bounding box center [521, 247] width 1043 height 495
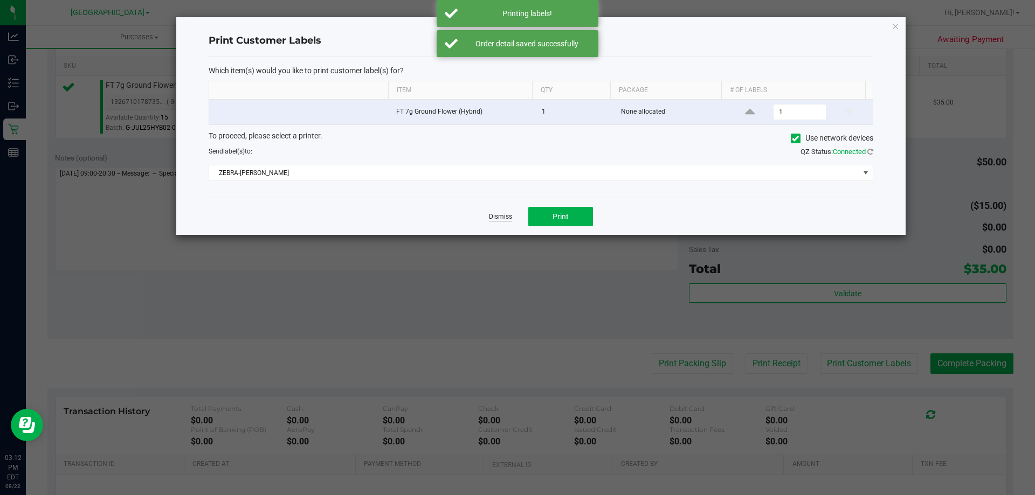
click at [493, 219] on link "Dismiss" at bounding box center [500, 216] width 23 height 9
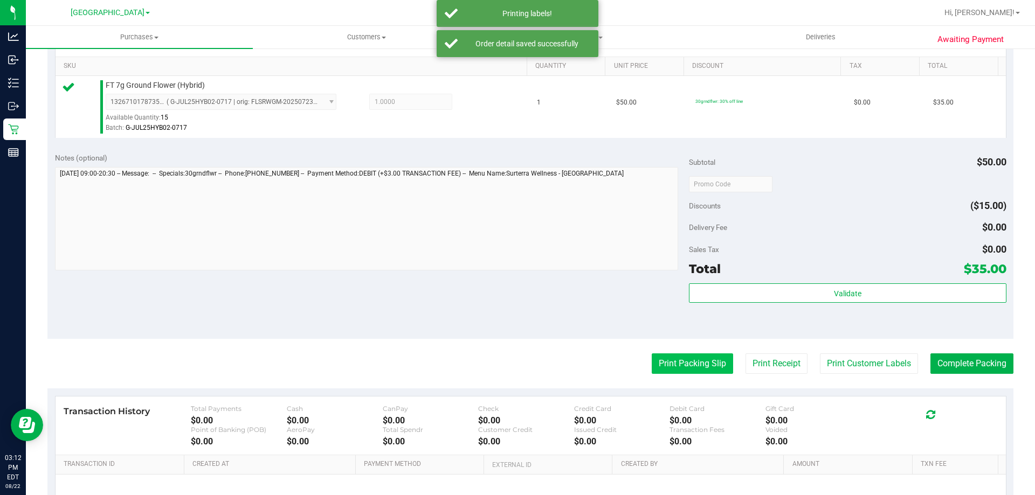
click at [655, 368] on button "Print Packing Slip" at bounding box center [692, 364] width 81 height 20
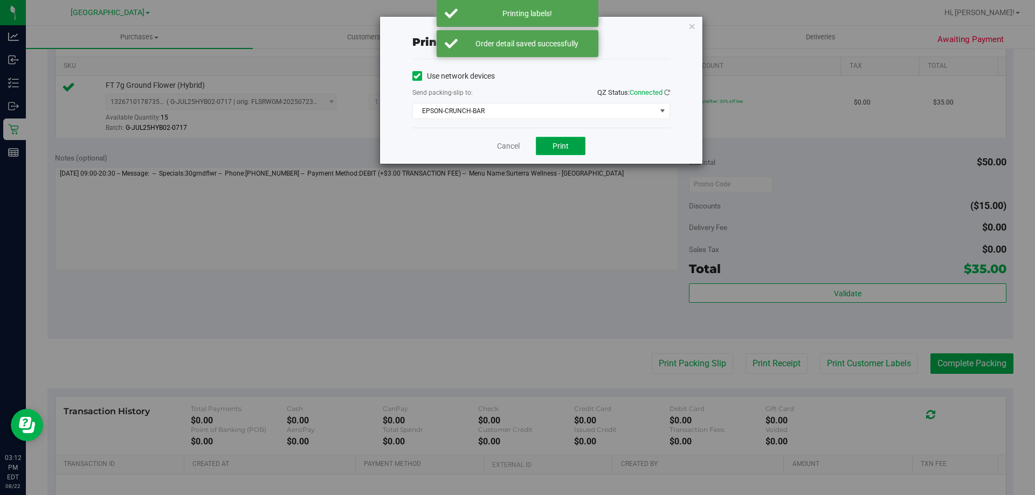
click at [569, 154] on button "Print" at bounding box center [561, 146] width 50 height 18
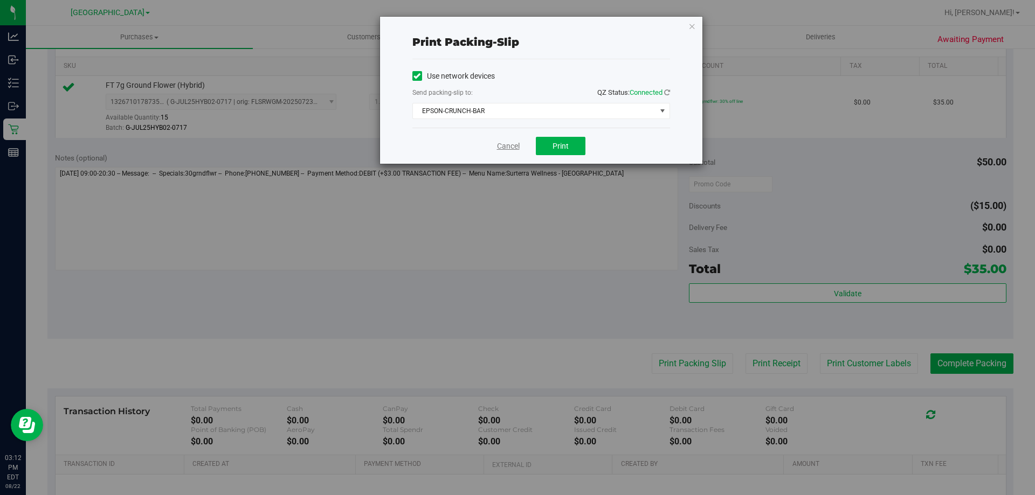
click at [511, 148] on link "Cancel" at bounding box center [508, 146] width 23 height 11
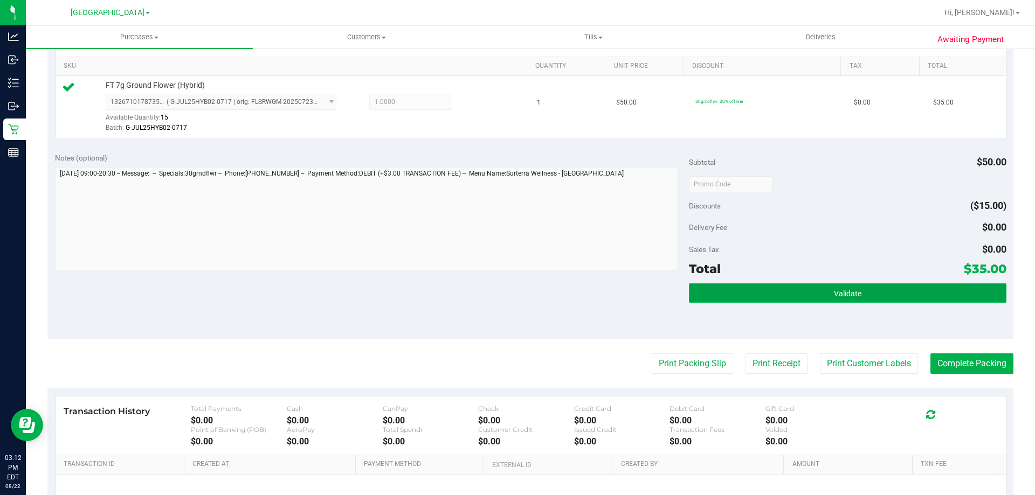
click at [736, 285] on button "Validate" at bounding box center [847, 293] width 317 height 19
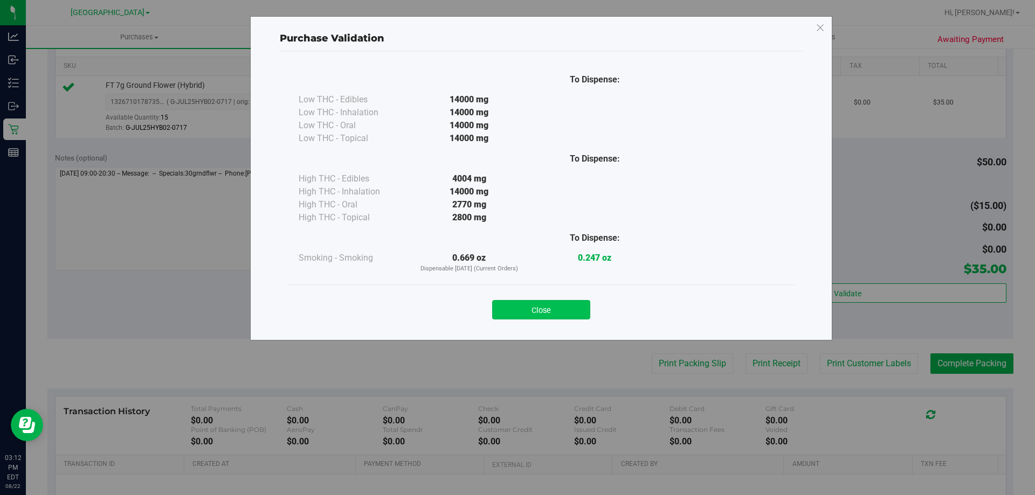
click at [544, 310] on button "Close" at bounding box center [541, 309] width 98 height 19
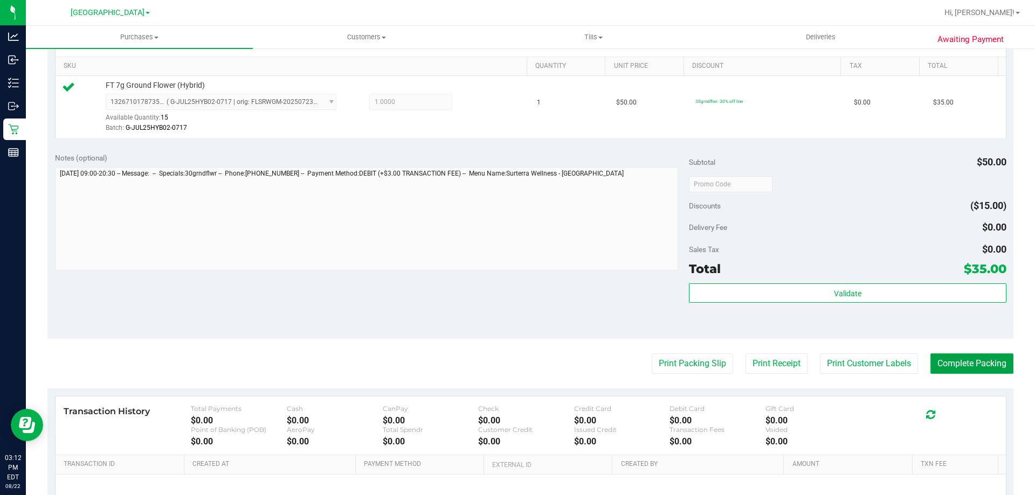
click at [944, 361] on button "Complete Packing" at bounding box center [971, 364] width 83 height 20
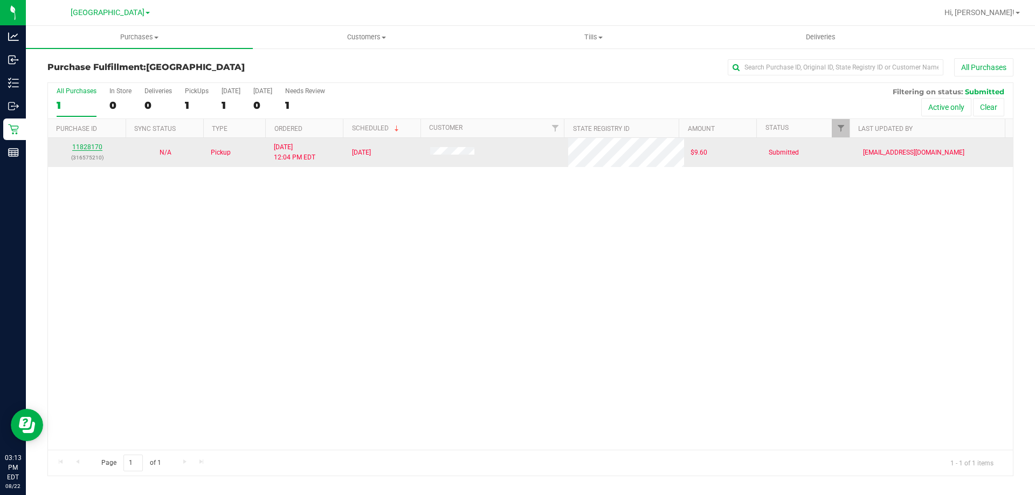
click at [88, 149] on link "11828170" at bounding box center [87, 147] width 30 height 8
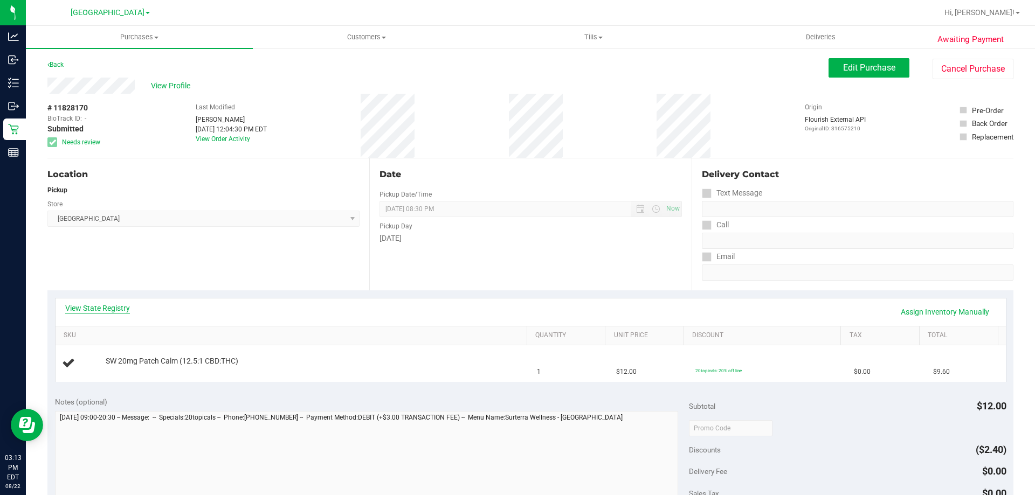
click at [120, 309] on link "View State Registry" at bounding box center [97, 308] width 65 height 11
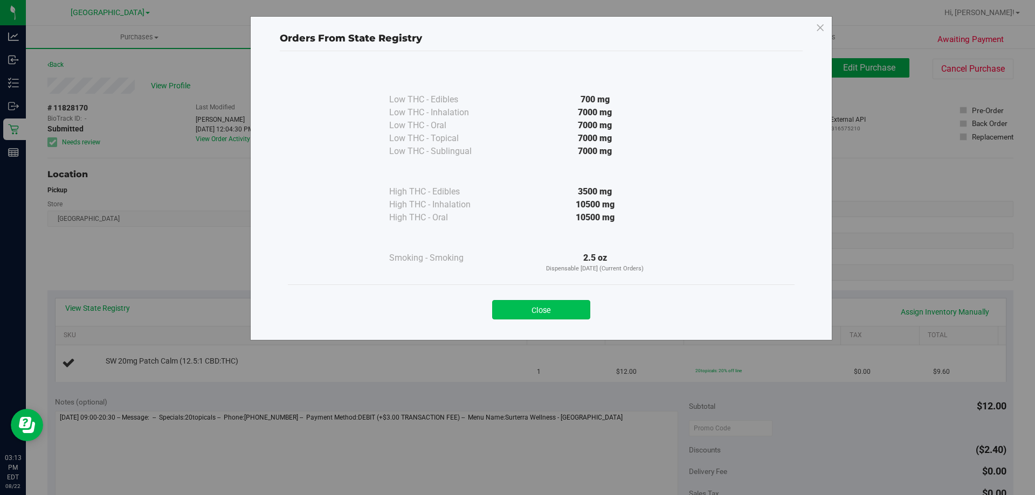
click at [530, 309] on button "Close" at bounding box center [541, 309] width 98 height 19
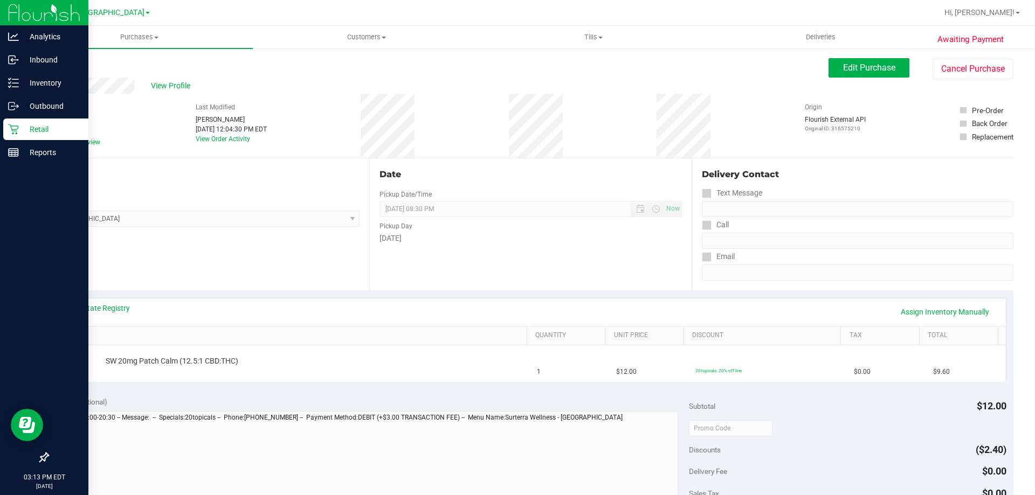
click at [17, 130] on icon at bounding box center [13, 129] width 11 height 11
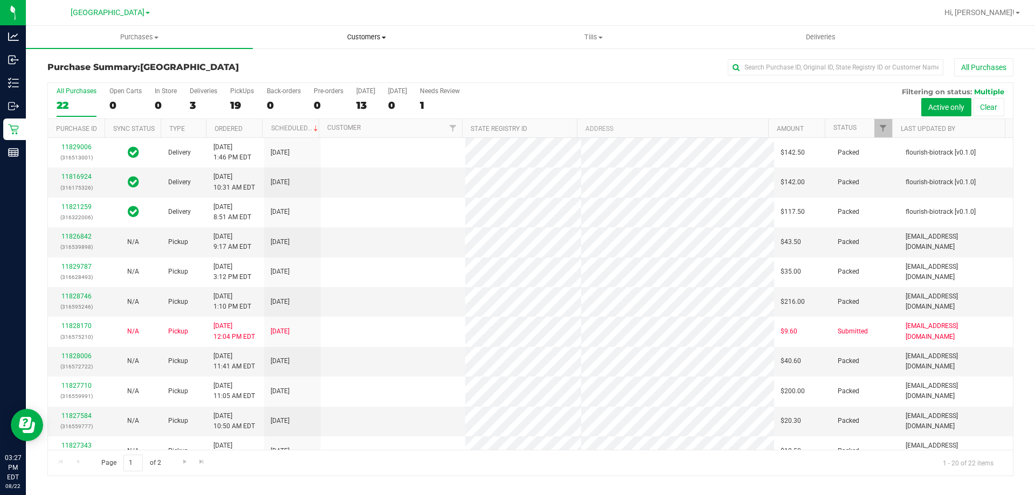
click at [355, 37] on span "Customers" at bounding box center [366, 37] width 226 height 10
click at [285, 65] on span "All customers" at bounding box center [292, 64] width 78 height 9
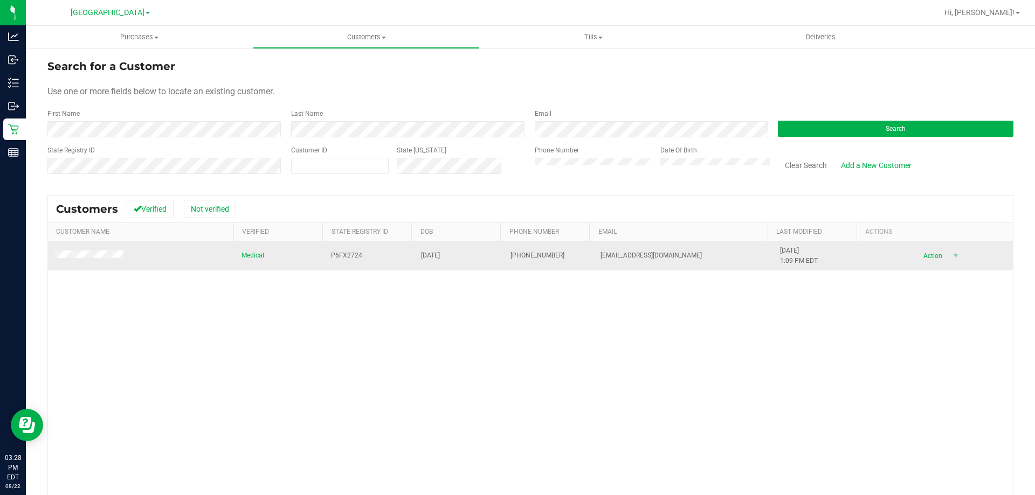
click at [915, 257] on span "Action" at bounding box center [931, 255] width 35 height 15
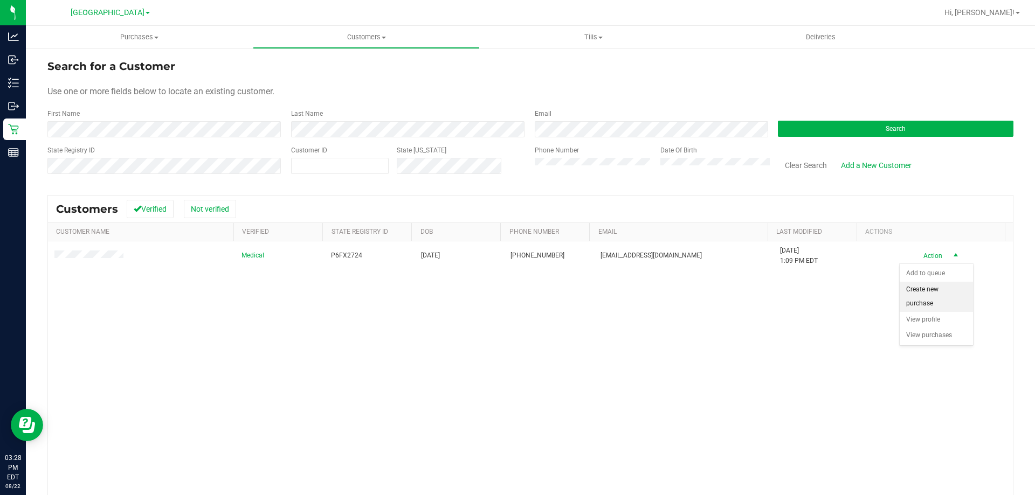
click at [920, 298] on li "Create new purchase" at bounding box center [936, 297] width 73 height 30
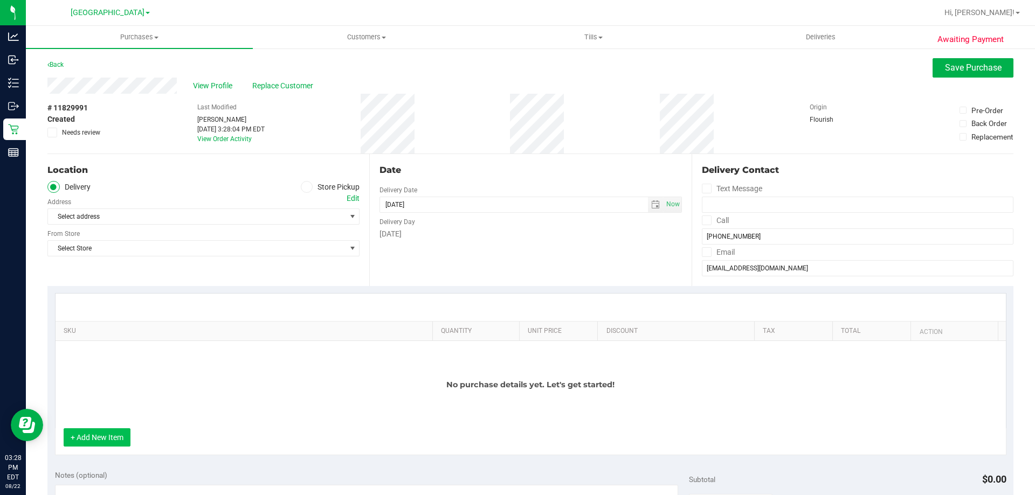
click at [106, 438] on button "+ Add New Item" at bounding box center [97, 437] width 67 height 18
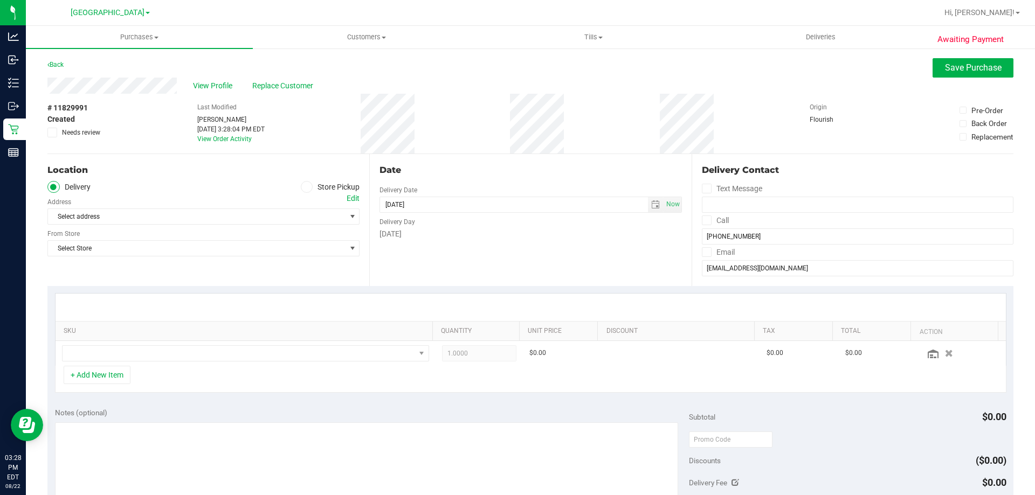
click at [303, 187] on icon at bounding box center [306, 187] width 6 height 0
click at [0, 0] on input "Store Pickup" at bounding box center [0, 0] width 0 height 0
click at [296, 218] on span "Select Store" at bounding box center [197, 216] width 298 height 15
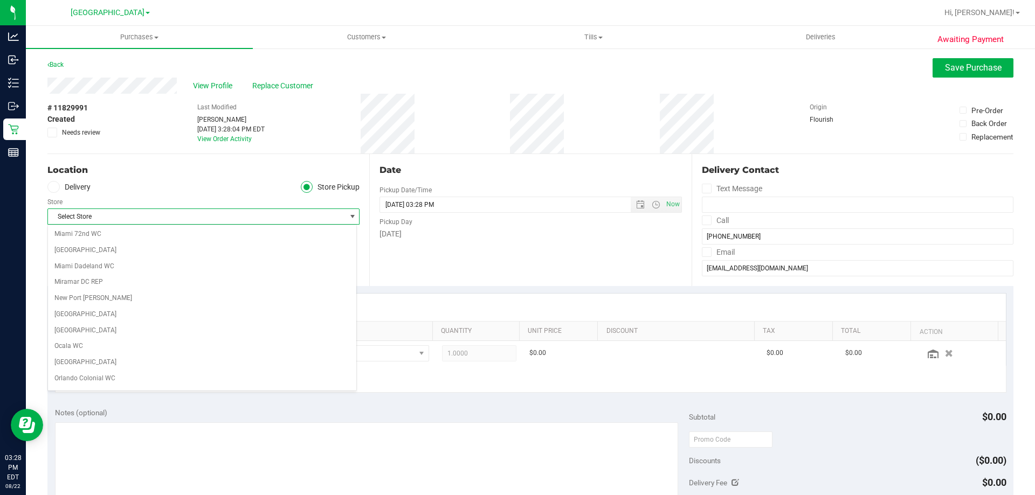
scroll to position [371, 0]
click at [113, 336] on li "[GEOGRAPHIC_DATA]" at bounding box center [202, 329] width 308 height 16
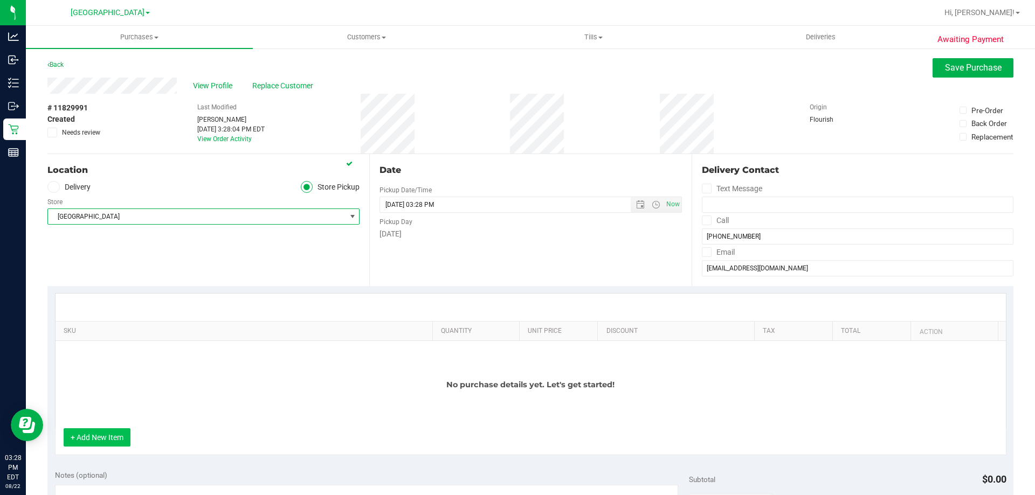
click at [103, 439] on button "+ Add New Item" at bounding box center [97, 437] width 67 height 18
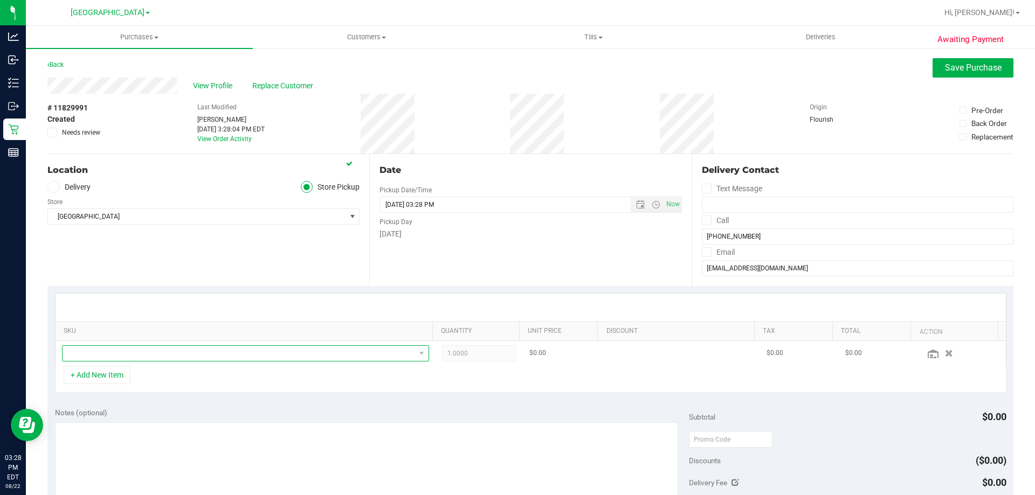
click at [119, 357] on span "NO DATA FOUND" at bounding box center [239, 353] width 352 height 15
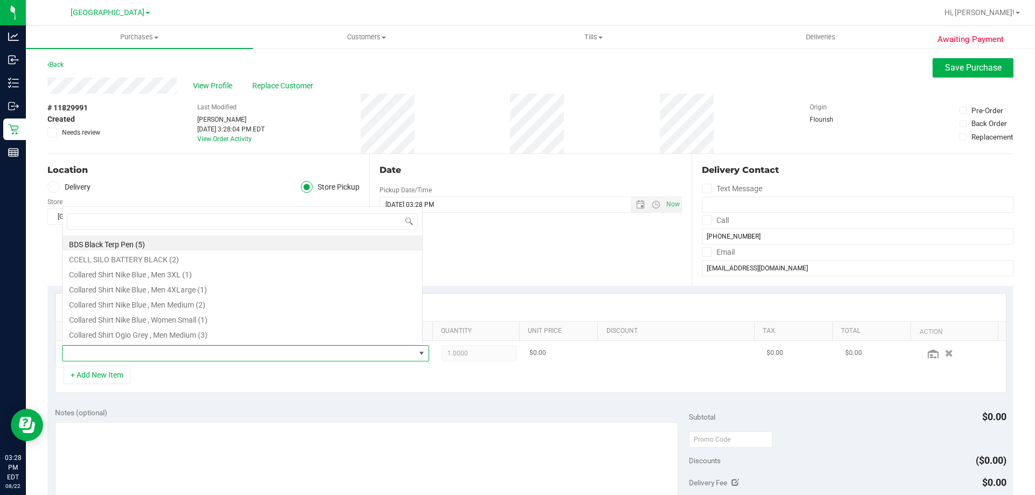
scroll to position [16, 357]
type input "azk"
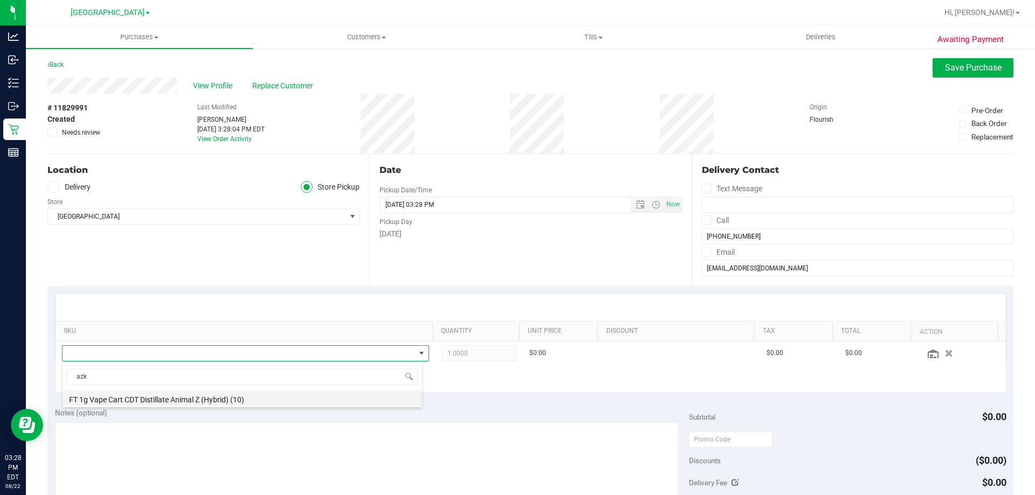
click at [148, 400] on li "FT 1g Vape Cart CDT Distillate Animal Z (Hybrid) (10)" at bounding box center [243, 398] width 360 height 15
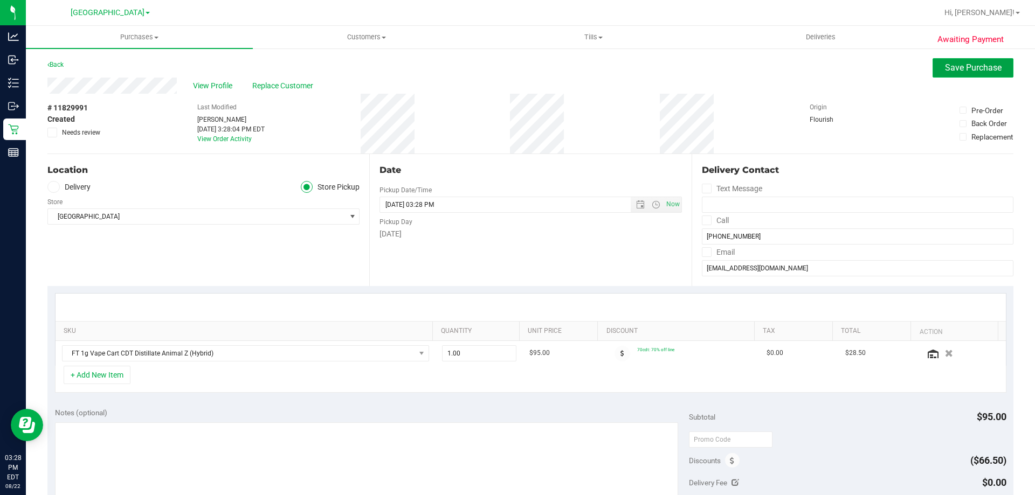
click at [945, 70] on span "Save Purchase" at bounding box center [973, 68] width 57 height 10
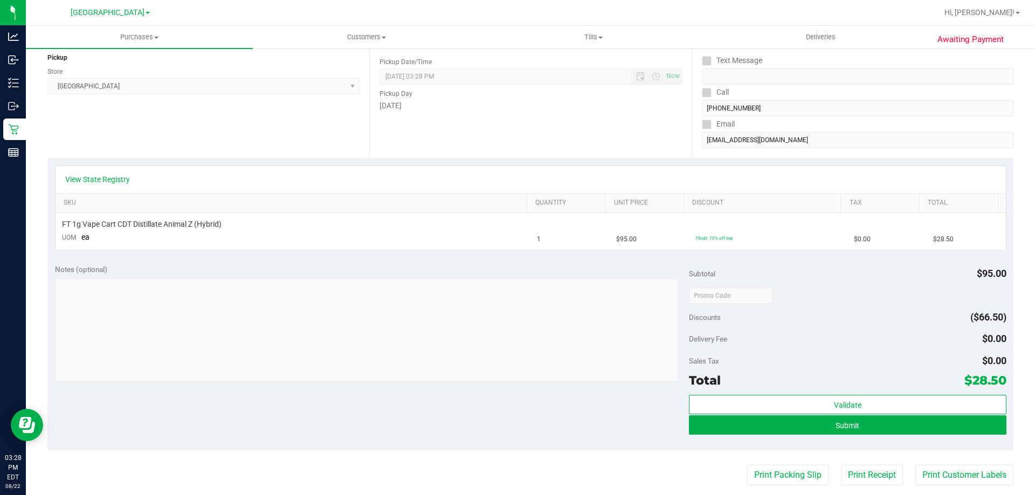
scroll to position [162, 0]
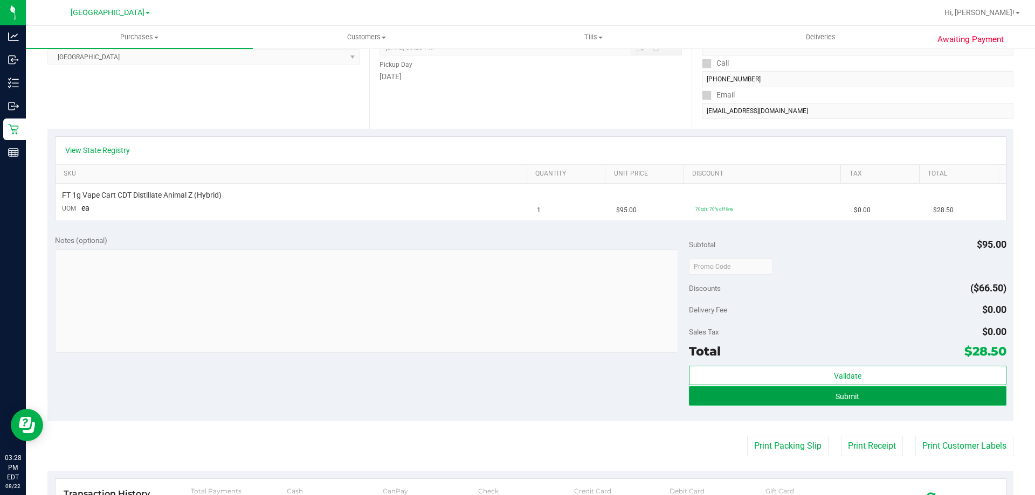
click at [723, 402] on button "Submit" at bounding box center [847, 395] width 317 height 19
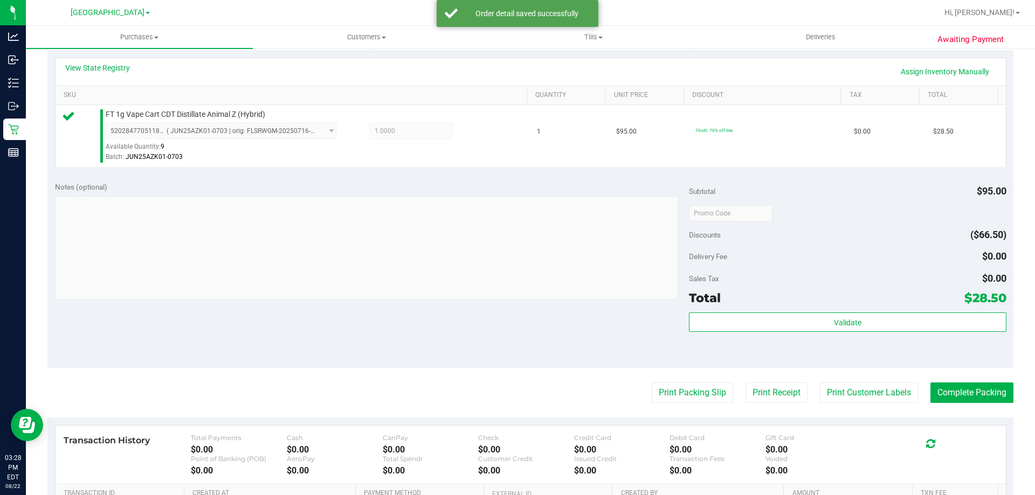
scroll to position [318, 0]
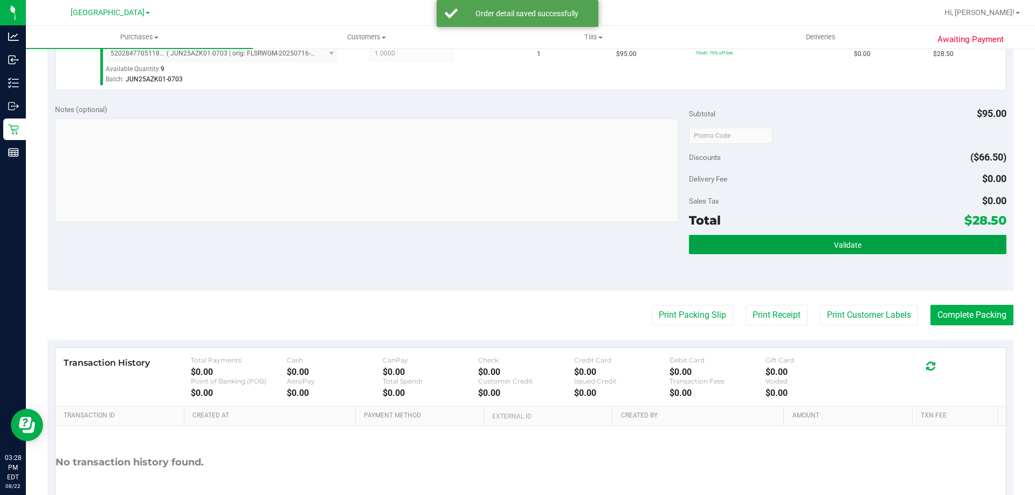
click at [731, 241] on button "Validate" at bounding box center [847, 244] width 317 height 19
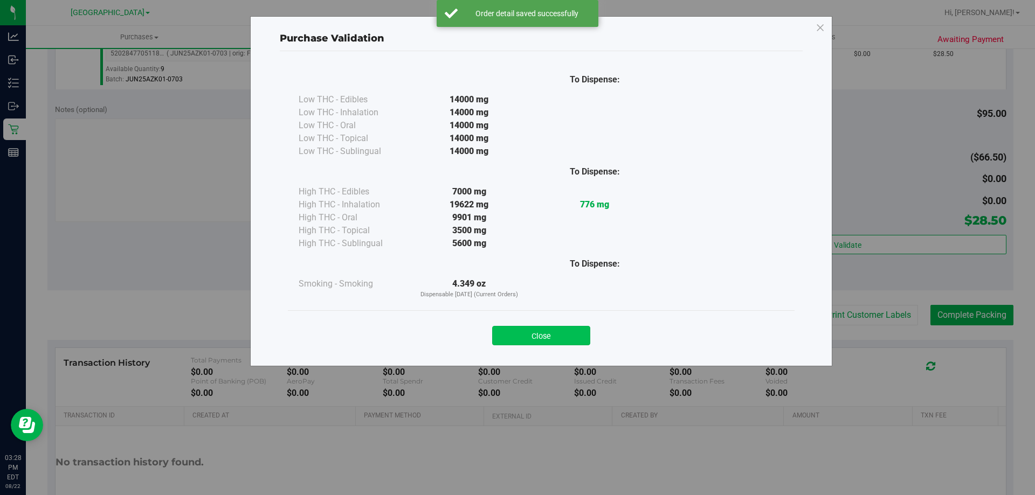
click at [521, 328] on button "Close" at bounding box center [541, 335] width 98 height 19
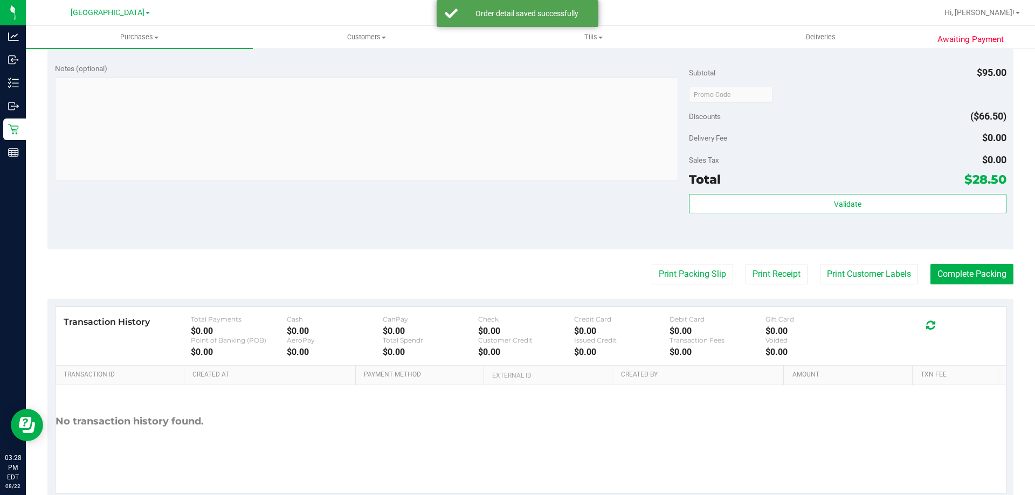
scroll to position [360, 0]
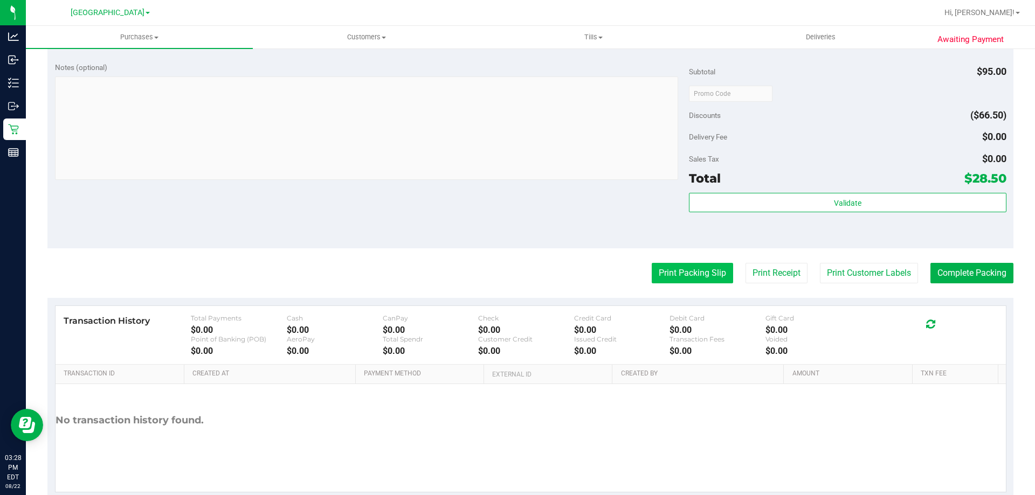
click at [675, 273] on button "Print Packing Slip" at bounding box center [692, 273] width 81 height 20
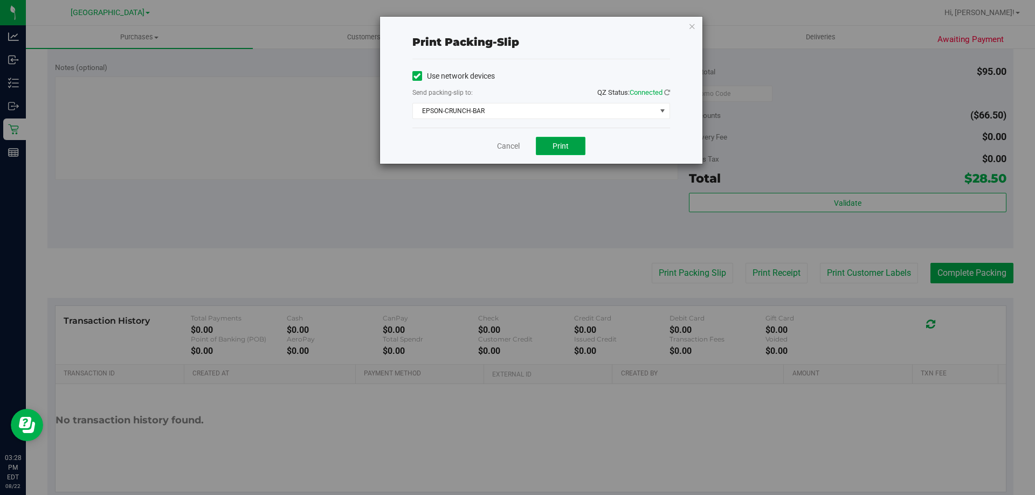
click at [559, 139] on button "Print" at bounding box center [561, 146] width 50 height 18
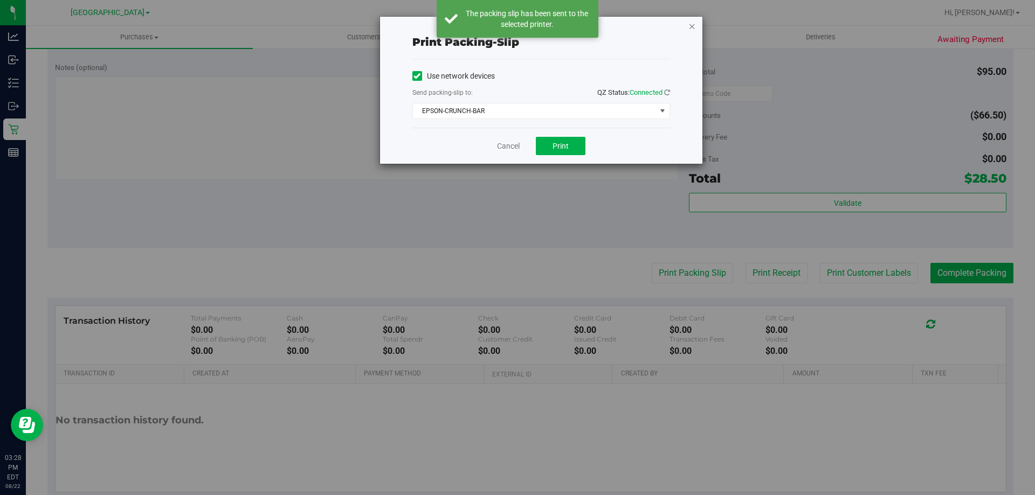
click at [692, 26] on icon "button" at bounding box center [692, 25] width 8 height 13
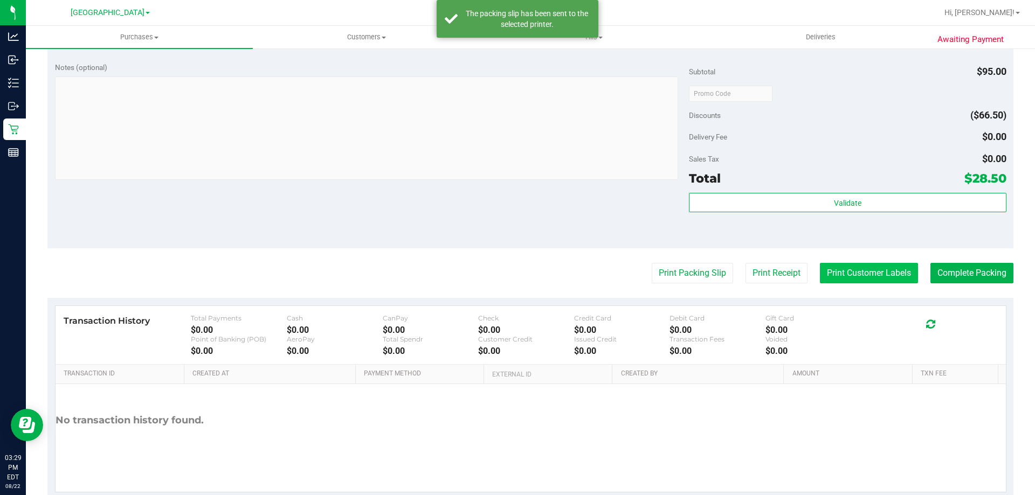
click at [837, 274] on button "Print Customer Labels" at bounding box center [869, 273] width 98 height 20
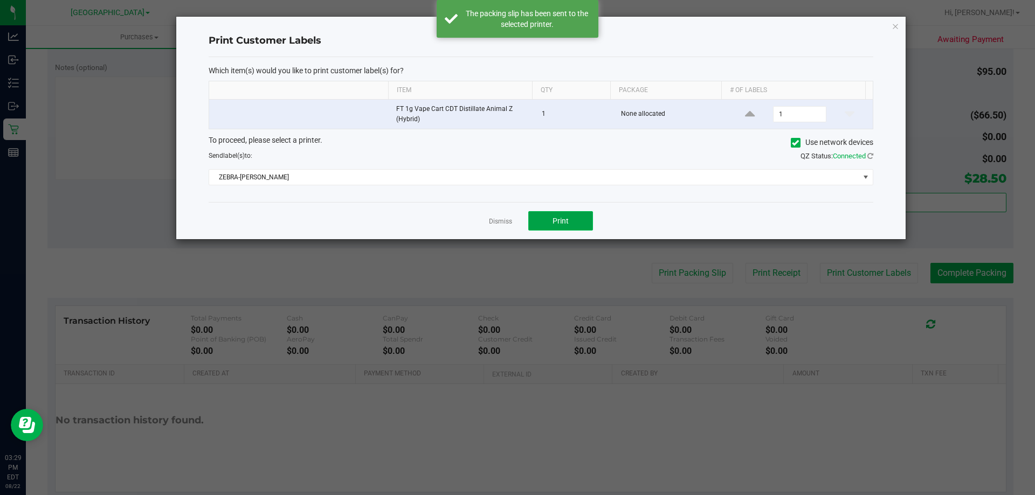
click at [556, 214] on button "Print" at bounding box center [560, 220] width 65 height 19
click at [894, 26] on icon "button" at bounding box center [895, 25] width 8 height 13
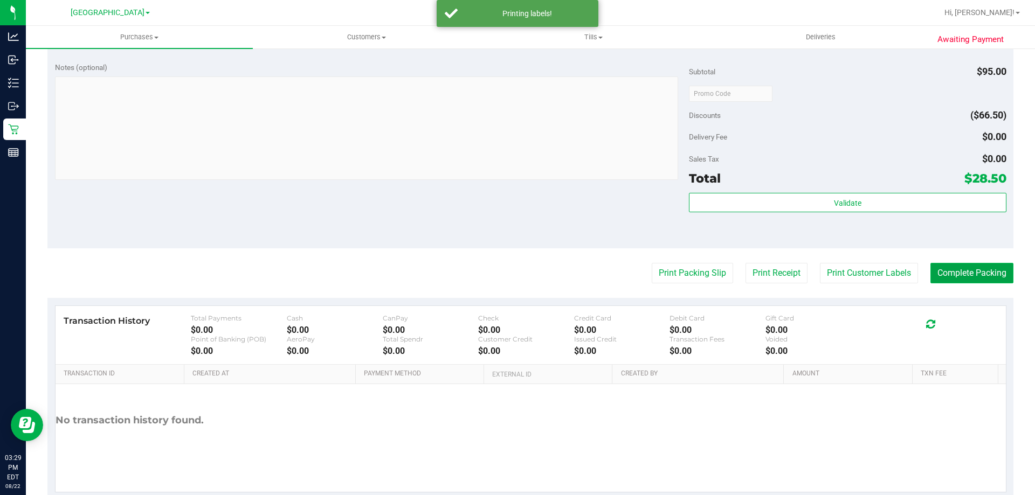
click at [949, 265] on button "Complete Packing" at bounding box center [971, 273] width 83 height 20
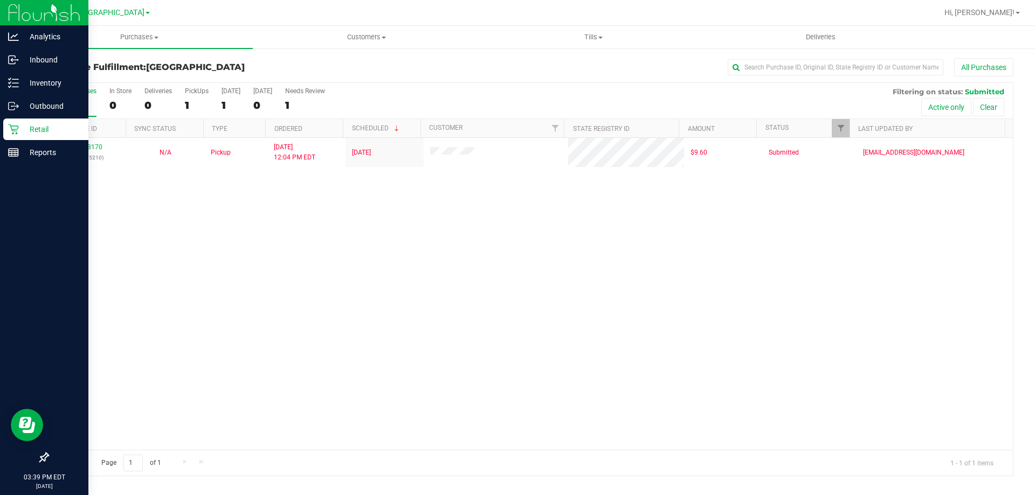
click at [9, 130] on icon at bounding box center [13, 129] width 11 height 11
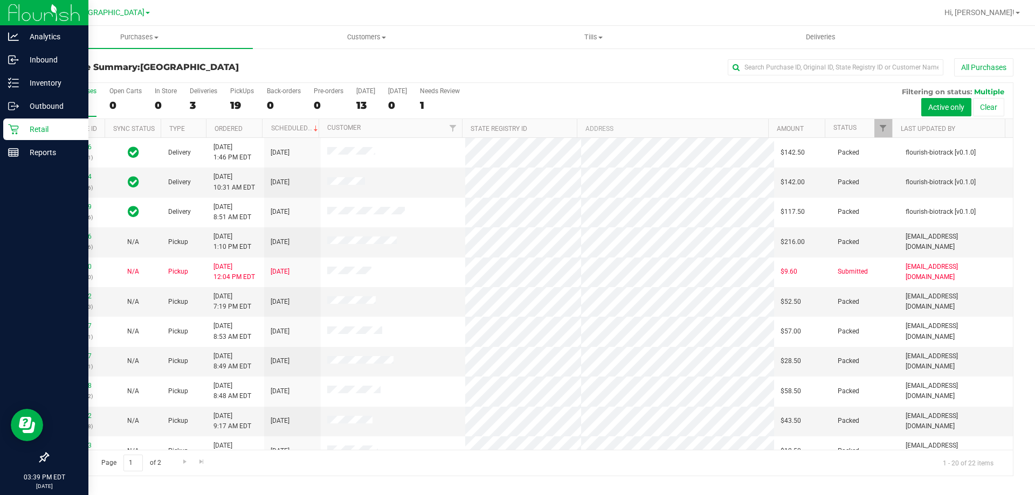
scroll to position [285, 0]
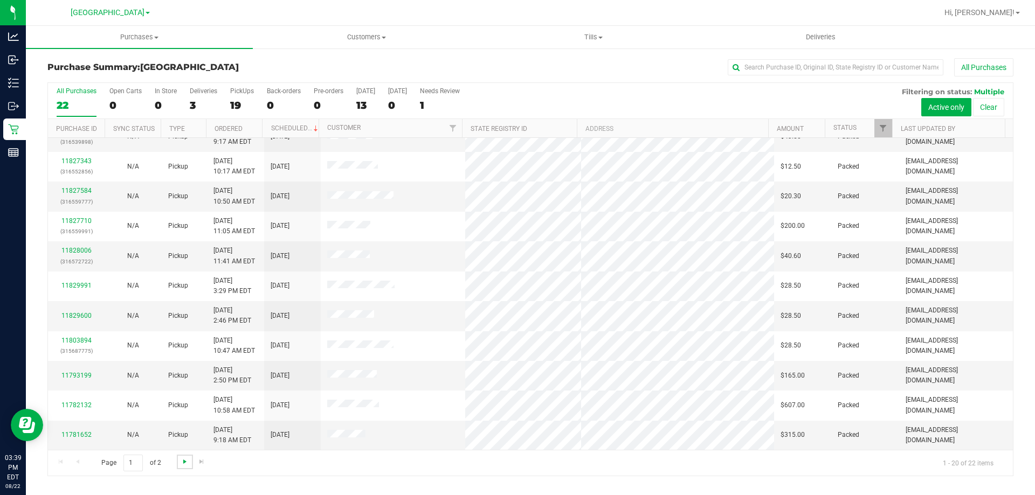
click at [181, 465] on span "Go to the next page" at bounding box center [185, 462] width 9 height 9
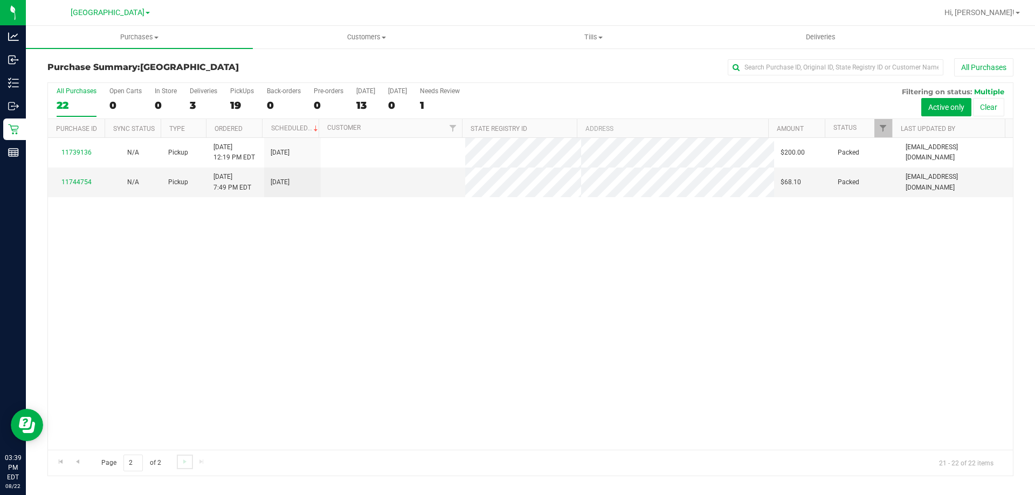
scroll to position [0, 0]
click at [199, 106] on div "3" at bounding box center [203, 105] width 27 height 12
click at [0, 0] on input "Deliveries 3" at bounding box center [0, 0] width 0 height 0
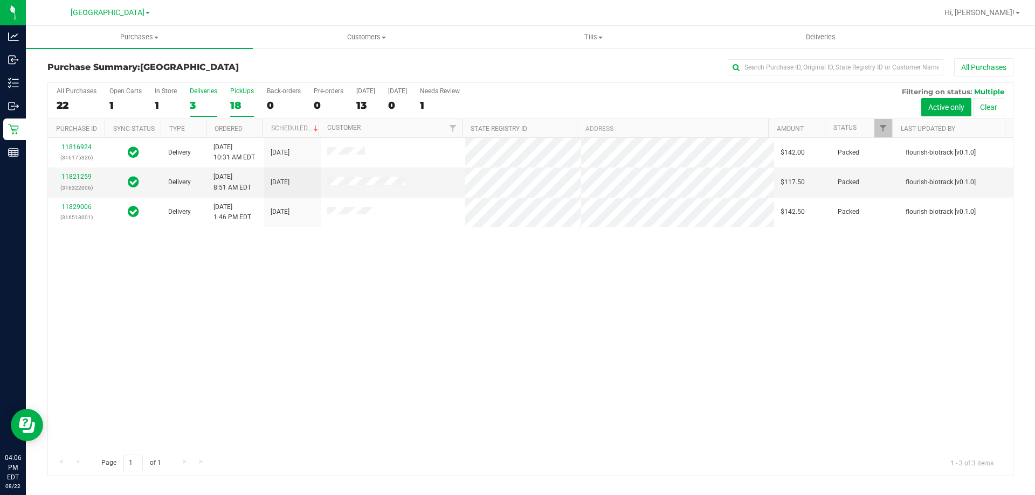
click at [243, 107] on div "18" at bounding box center [242, 105] width 24 height 12
click at [0, 0] on input "PickUps 18" at bounding box center [0, 0] width 0 height 0
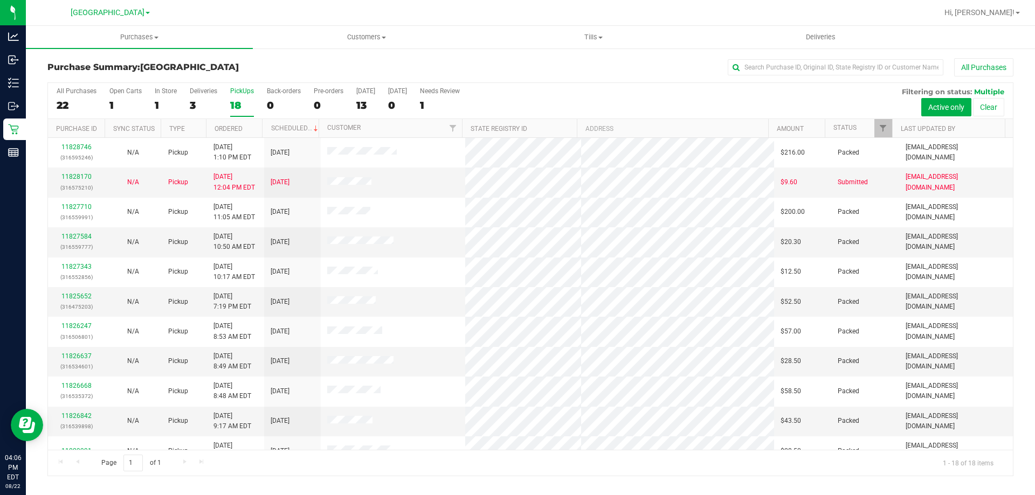
click at [517, 59] on div "All Purchases" at bounding box center [691, 67] width 644 height 18
click at [687, 81] on div "Purchase Summary: [GEOGRAPHIC_DATA] All Purchases" at bounding box center [530, 70] width 966 height 24
